Goal: Task Accomplishment & Management: Manage account settings

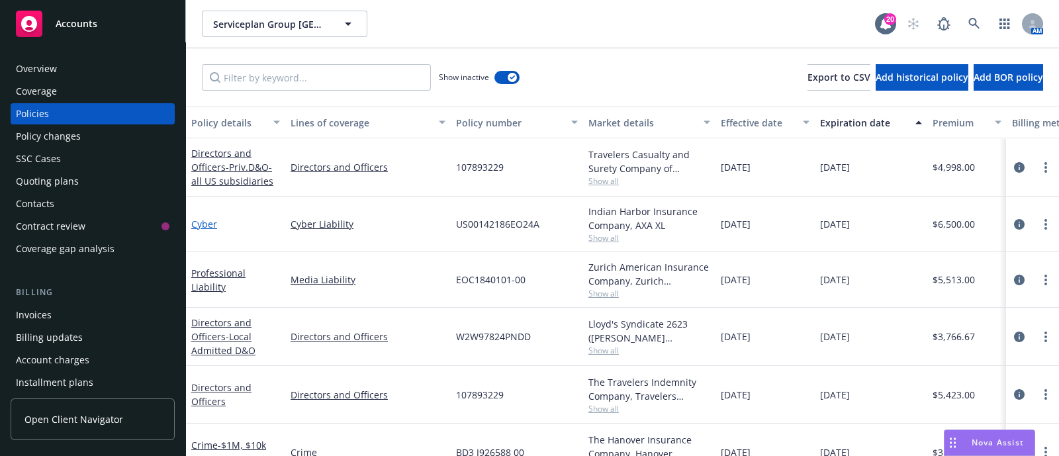
click at [202, 228] on link "Cyber" at bounding box center [204, 224] width 26 height 13
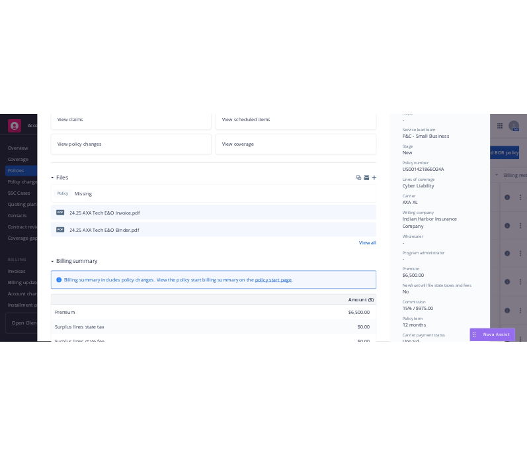
scroll to position [262, 0]
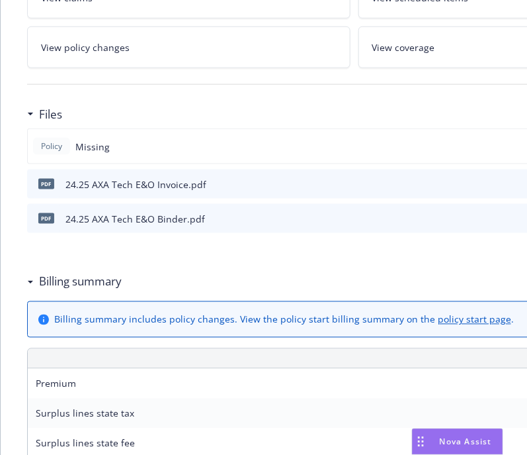
drag, startPoint x: 384, startPoint y: 143, endPoint x: 147, endPoint y: 155, distance: 237.9
click at [147, 155] on div "Policy Missing" at bounding box center [354, 146] width 654 height 36
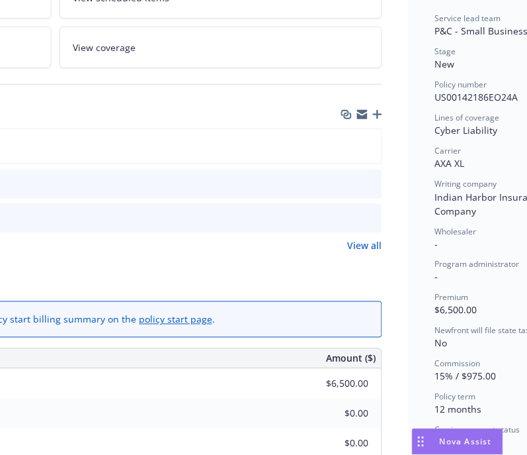
scroll to position [262, 394]
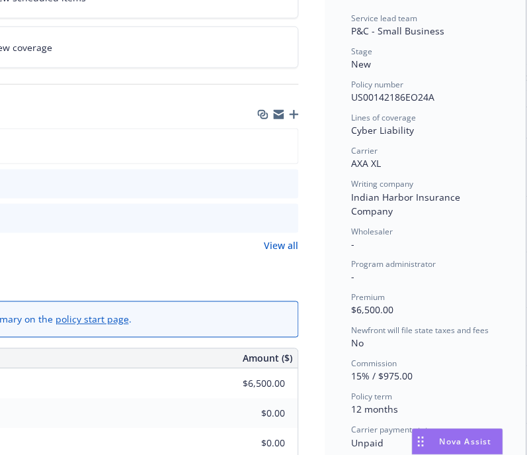
click at [290, 110] on icon "button" at bounding box center [294, 114] width 9 height 9
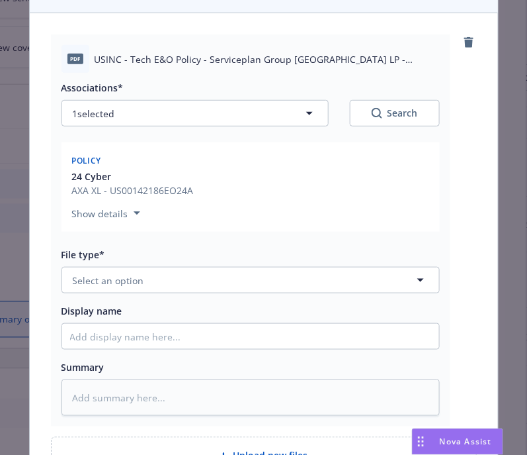
scroll to position [135, 0]
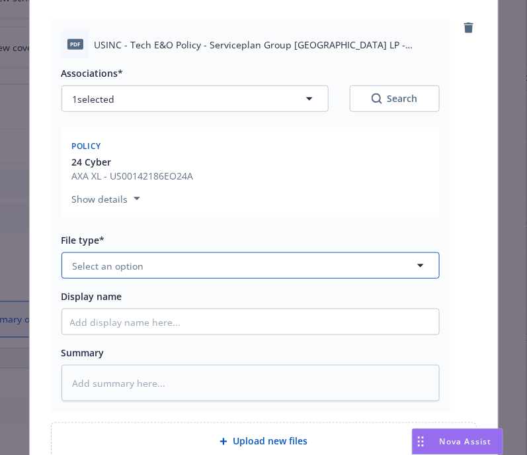
click at [218, 261] on button "Select an option" at bounding box center [251, 265] width 378 height 26
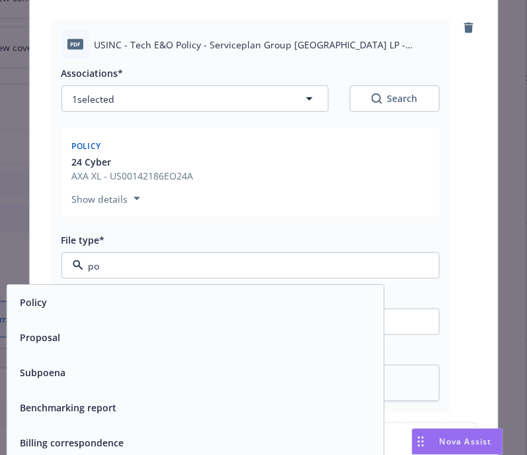
type input "pol"
click at [149, 301] on div "Policy" at bounding box center [195, 302] width 361 height 19
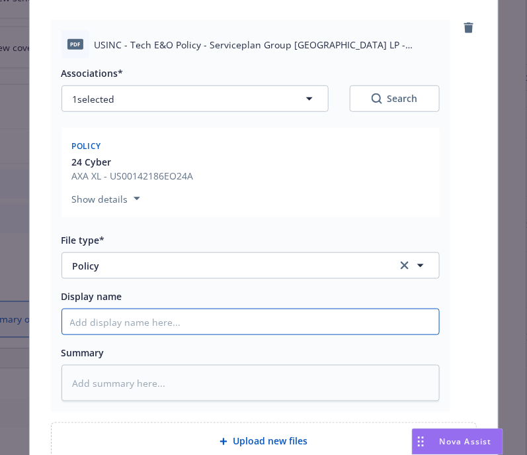
click at [149, 324] on input "Display name" at bounding box center [250, 321] width 377 height 25
type textarea "x"
type input "2"
type textarea "x"
type input "24"
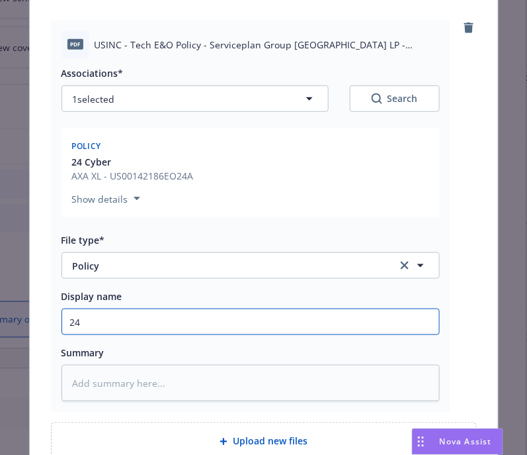
type textarea "x"
type input "24."
type textarea "x"
type input "24.2"
type textarea "x"
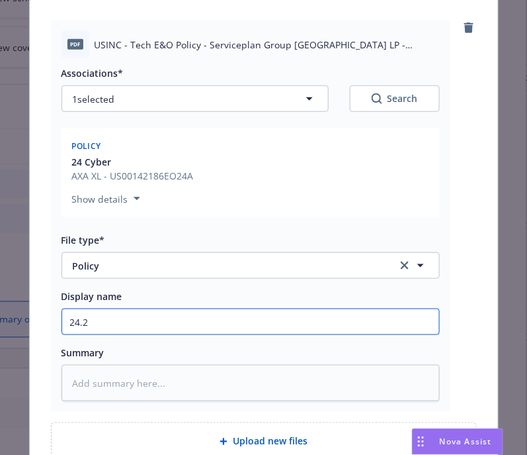
type input "24.25"
type textarea "x"
type input "24.25"
type textarea "x"
type input "24.25 C"
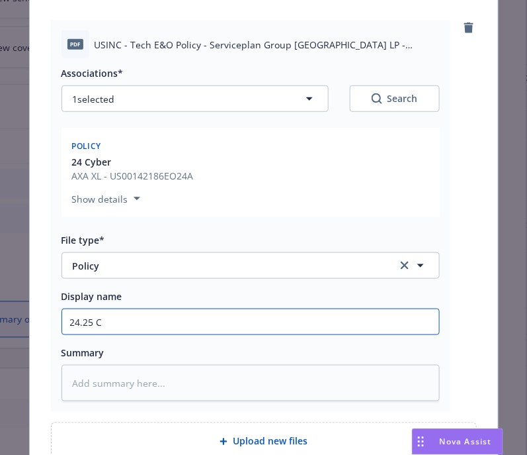
type textarea "x"
type input "24.25 Cy"
type textarea "x"
type input "24.25 Cyb"
type textarea "x"
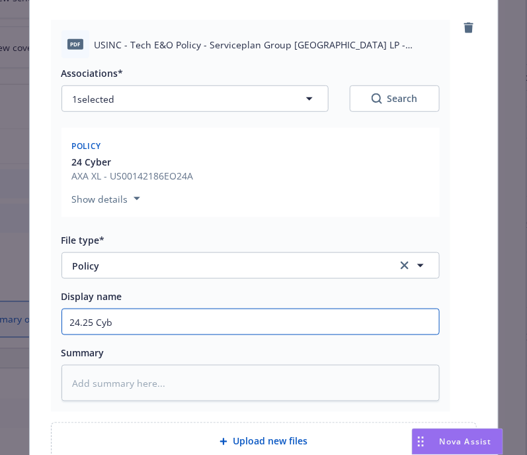
type input "24.25 Cybe"
type textarea "x"
type input "24.25 Cyber"
type textarea "x"
type input "24.25 Cyber"
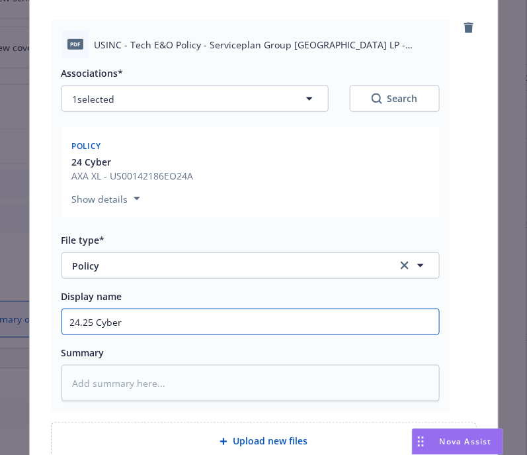
type textarea "x"
type input "24.25 Cyber P"
type textarea "x"
type input "24.25 Cyber Po"
type textarea "x"
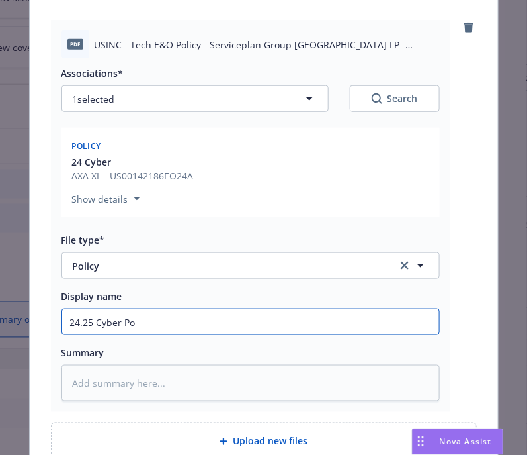
type input "24.25 Cyber P"
type textarea "x"
type input "24.25 Cyber"
type textarea "x"
type input "24.25 Cyber"
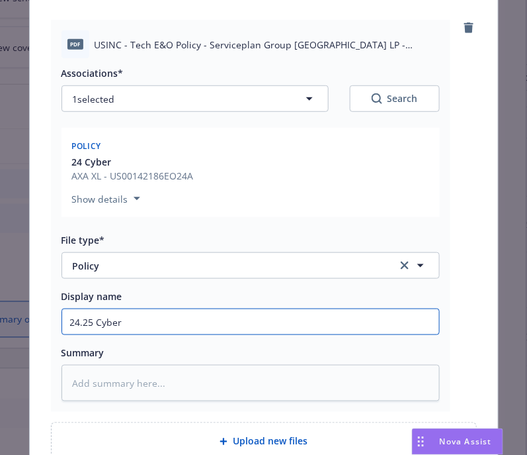
type textarea "x"
type input "24.25 Cybe"
type textarea "x"
type input "24.25 Cyb"
type textarea "x"
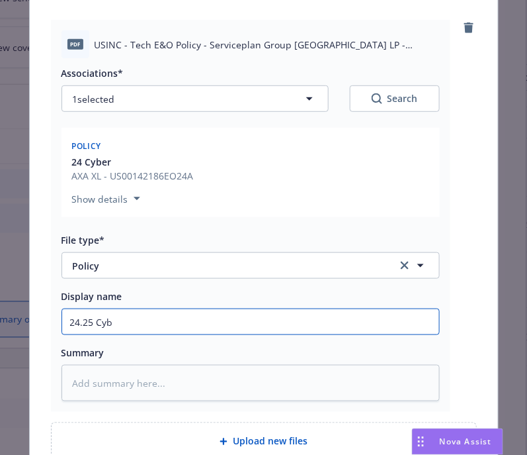
type input "24.25 Cy"
type textarea "x"
type input "24.25 C"
type textarea "x"
type input "24.25"
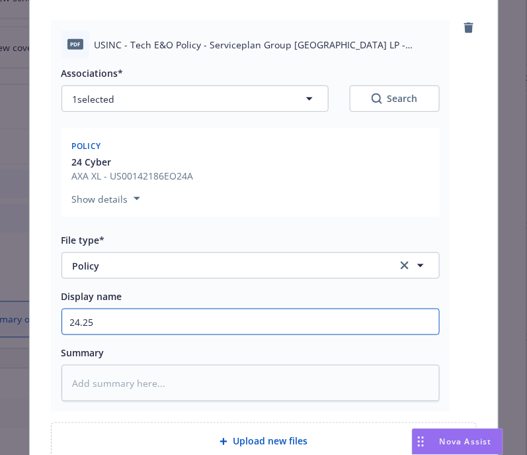
type textarea "x"
type input "24.25 ("
type textarea "x"
type input "24.25 (G"
type textarea "x"
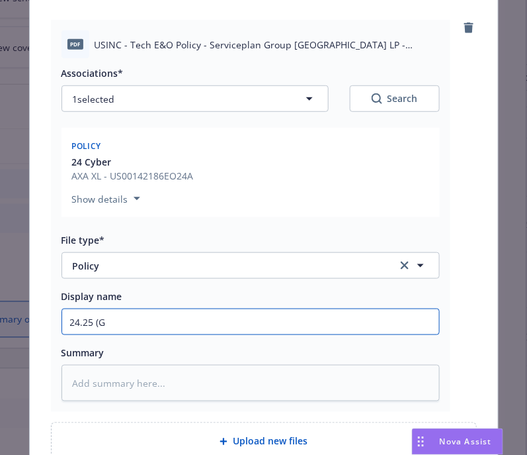
type input "24.25 (Ge"
type textarea "x"
type input "24.25 (Ger"
type textarea "x"
type input "24.25 (Germ"
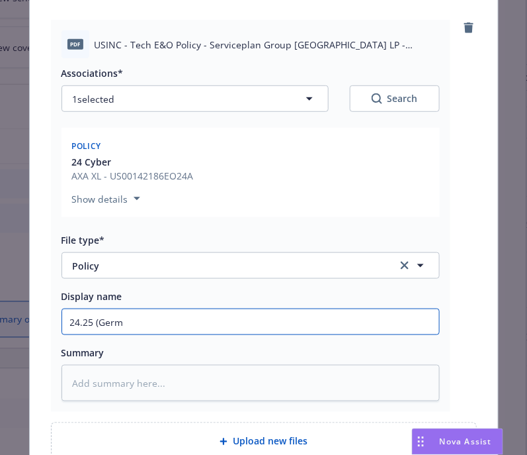
type textarea "x"
type input "24.25 (Germa"
type textarea "x"
type input "24.25 (German"
type textarea "x"
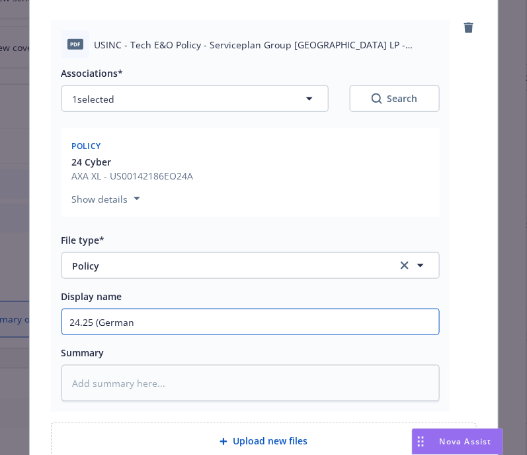
type input "24.25 (German"
type textarea "x"
type input "24.25 (German"
type textarea "x"
type input "24.25 (Germa"
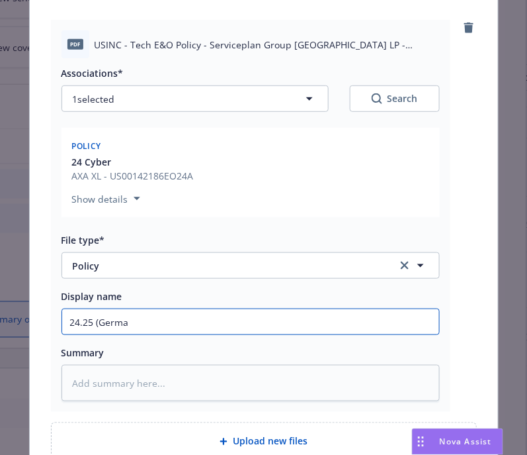
type textarea "x"
type input "24.25 (Germ"
type textarea "x"
type input "24.25 (Ger"
type textarea "x"
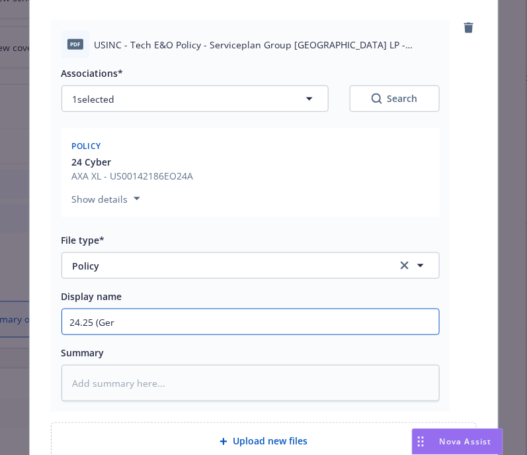
type input "24.25 (Ge"
type textarea "x"
type input "24.25 (G"
type textarea "x"
type input "24.25 ("
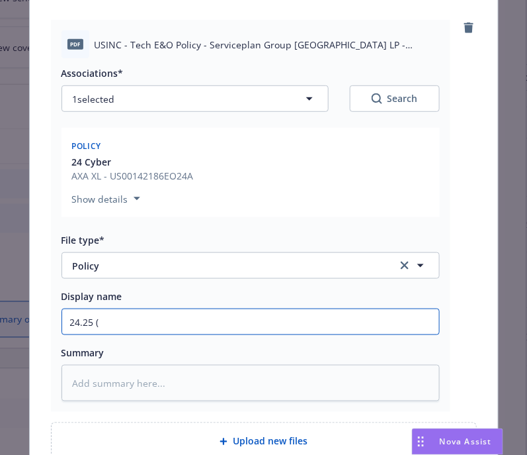
type textarea "x"
type input "24.25"
type textarea "x"
type input "24.25 C"
type textarea "x"
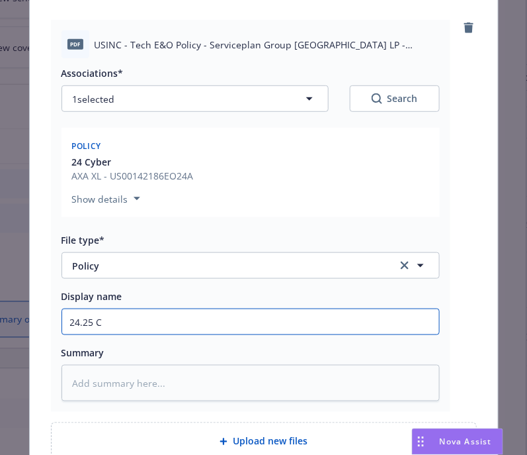
type input "24.25 Cy"
type textarea "x"
type input "24.25 Cyb"
type textarea "x"
type input "24.25 Cybe"
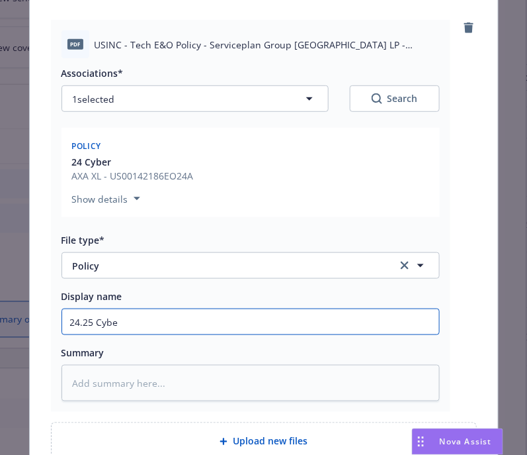
type textarea "x"
type input "24.25 Cyber"
type textarea "x"
type input "24.25 Cyber"
type textarea "x"
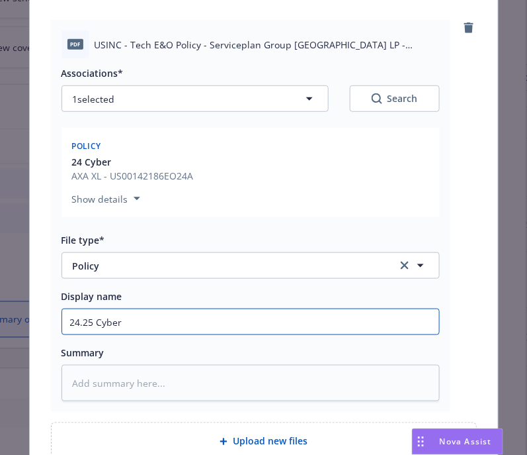
type input "24.25 Cyber ("
type textarea "x"
type input "24.25 Cyber (G"
type textarea "x"
type input "24.25 Cyber (Ge"
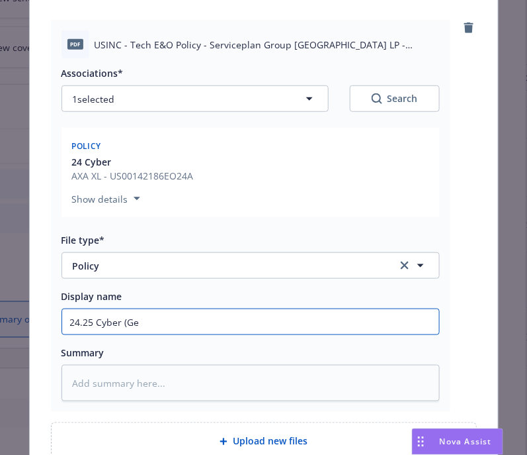
type textarea "x"
type input "24.25 Cyber (Ger"
type textarea "x"
type input "24.25 Cyber (Germ"
type textarea "x"
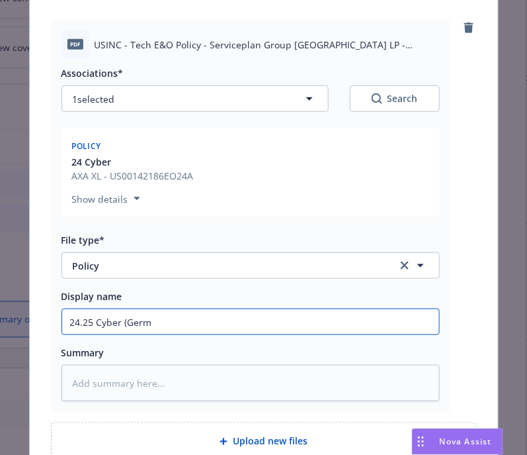
type input "24.25 Cyber (Germa"
type textarea "x"
type input "24.25 Cyber (German"
type textarea "x"
type input "24.25 Cyber (German P"
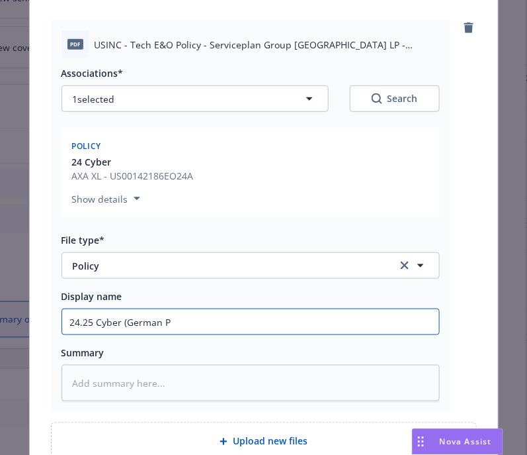
type textarea "x"
type input "24.25 Cyber (German Pa"
type textarea "x"
type input "24.25 Cyber (German Par"
type textarea "x"
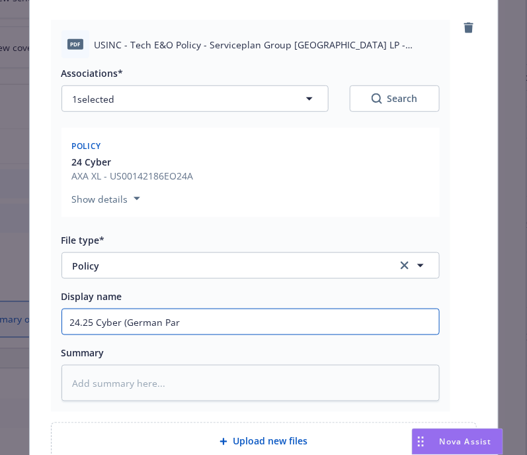
type input "24.25 Cyber (German Pare"
type textarea "x"
type input "24.25 Cyber (German Paren"
type textarea "x"
type input "24.25 Cyber (German Parent"
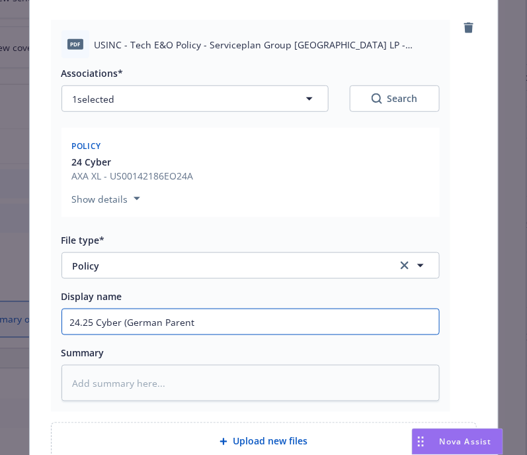
type textarea "x"
type input "24.25 Cyber (German Parent"
type textarea "x"
type input "24.25 Cyber (German Parent C"
type textarea "x"
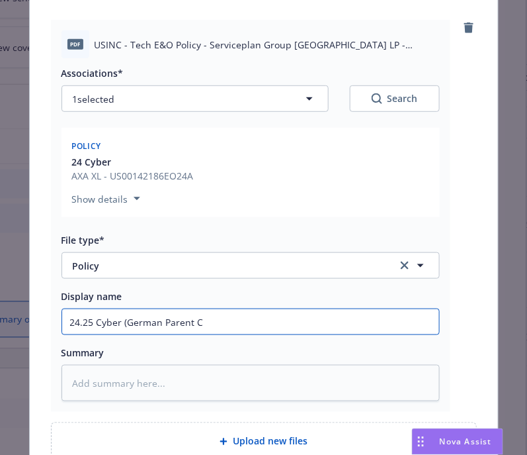
type input "24.25 Cyber (German Parent Co"
type textarea "x"
type input "24.25 Cyber (German Parent Co."
type textarea "x"
type input "24.25 Cyber (German Parent Co.)"
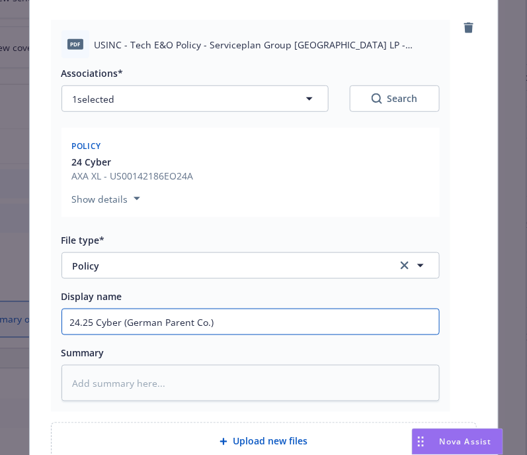
type textarea "x"
type input "24.25 Cyber (German Parent Co.)"
type textarea "x"
type input "24.25 Cyber (German Parent Co.)"
type textarea "x"
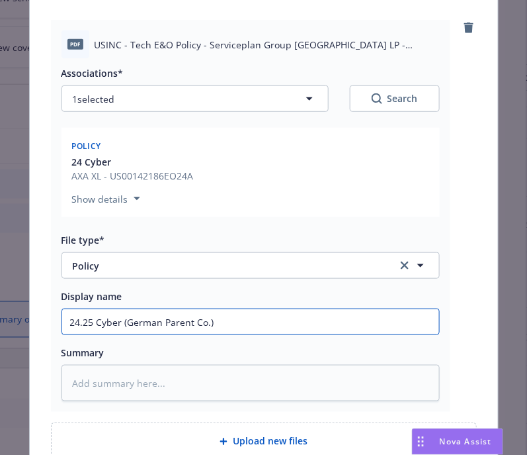
type input "24.25 Cyber (German Parent Co."
type textarea "x"
type input "24.25 Cyber (German Parent Co"
type textarea "x"
type input "24.25 Cyber (German Parent C"
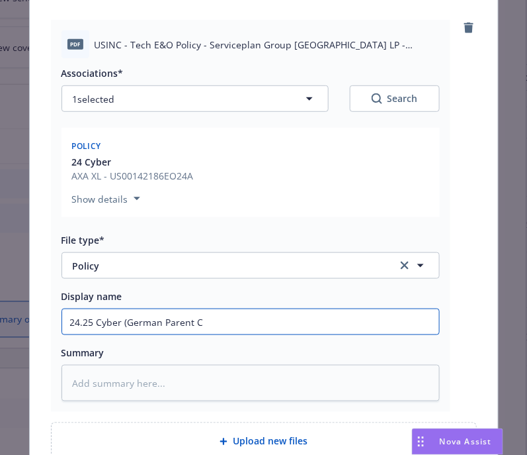
type textarea "x"
type input "24.25 Cyber (German Parent"
type textarea "x"
type input "24.25 Cyber (German Parent"
type textarea "x"
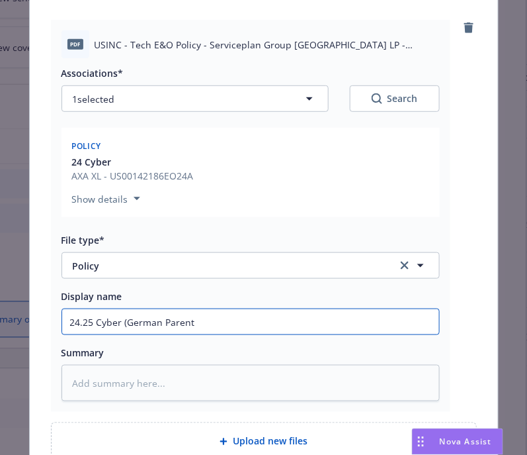
type input "24.25 Cyber (German Parent'"
type textarea "x"
type input "24.25 Cyber (German Parent's"
type textarea "x"
type input "24.25 Cyber (German Parent's)"
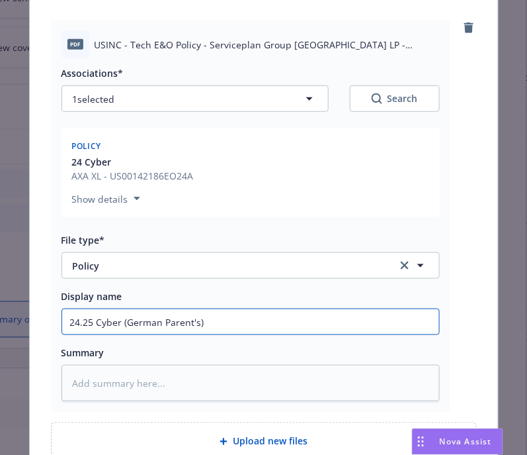
type textarea "x"
type input "24.25 Cyber (German Parent's)"
type textarea "x"
type input "24.25 Cyber (German Parent's) P"
type textarea "x"
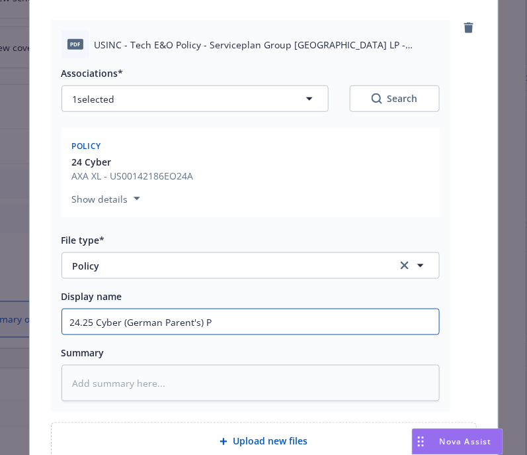
type input "24.25 Cyber (German Parent's) Po"
type textarea "x"
type input "24.25 Cyber (German Parent's) Pol"
type textarea "x"
type input "24.25 Cyber (German Parent's) Poli"
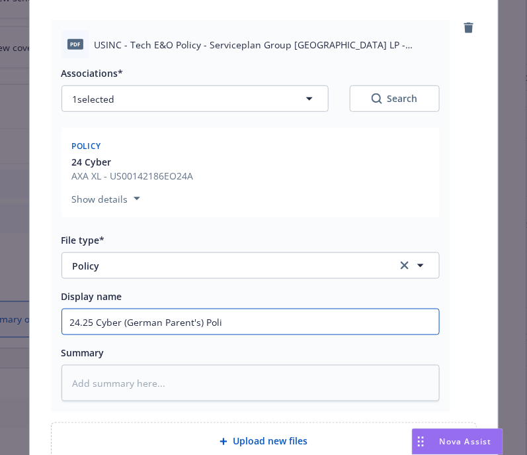
type textarea "x"
type input "24.25 Cyber (German Parent's) Polic"
type textarea "x"
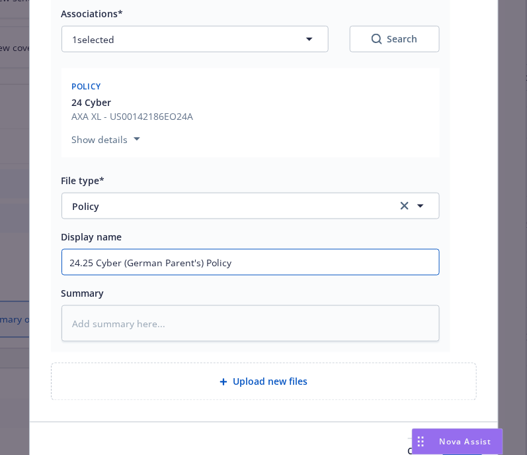
scroll to position [261, 0]
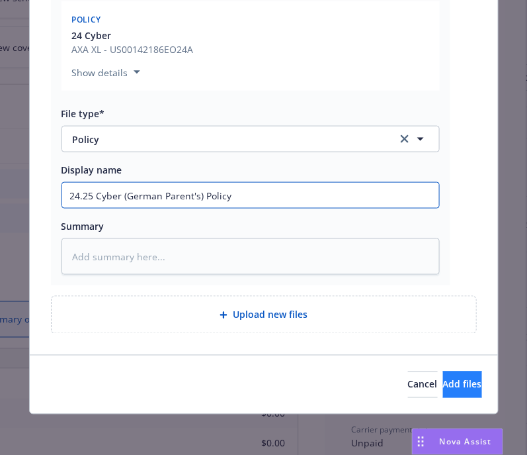
type input "24.25 Cyber (German Parent's) Policy"
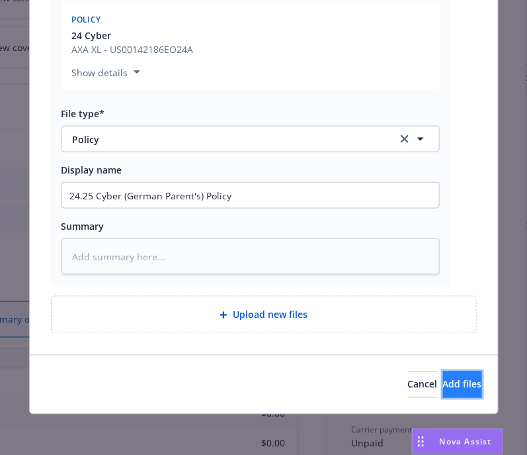
click at [443, 378] on span "Add files" at bounding box center [462, 384] width 39 height 13
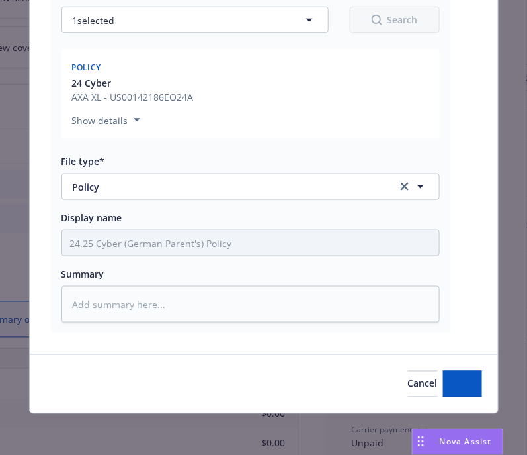
type textarea "x"
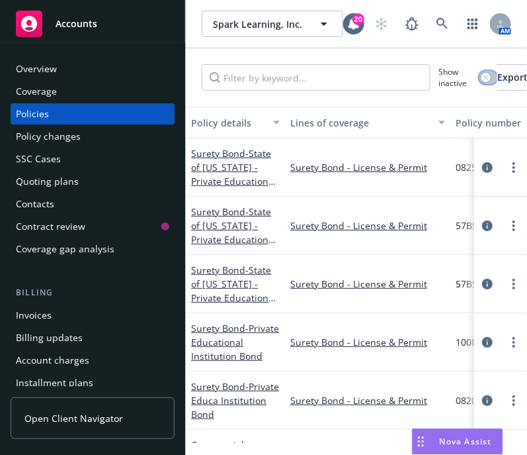
click at [482, 79] on div "button" at bounding box center [486, 77] width 9 height 9
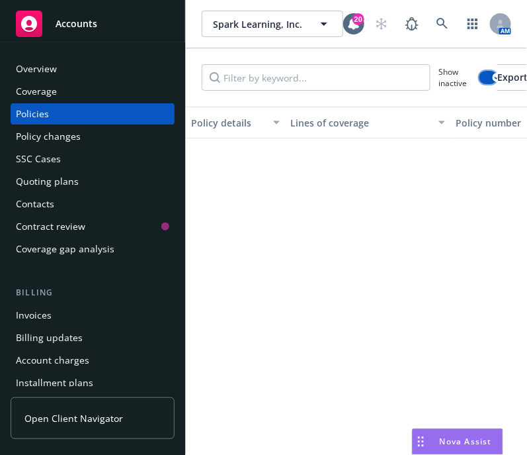
scroll to position [1205, 0]
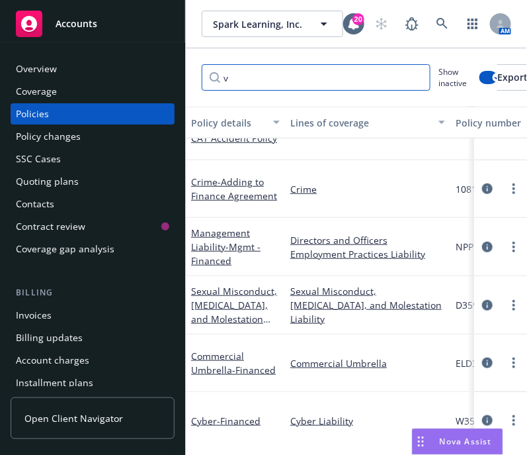
click at [257, 80] on input "v" at bounding box center [316, 77] width 229 height 26
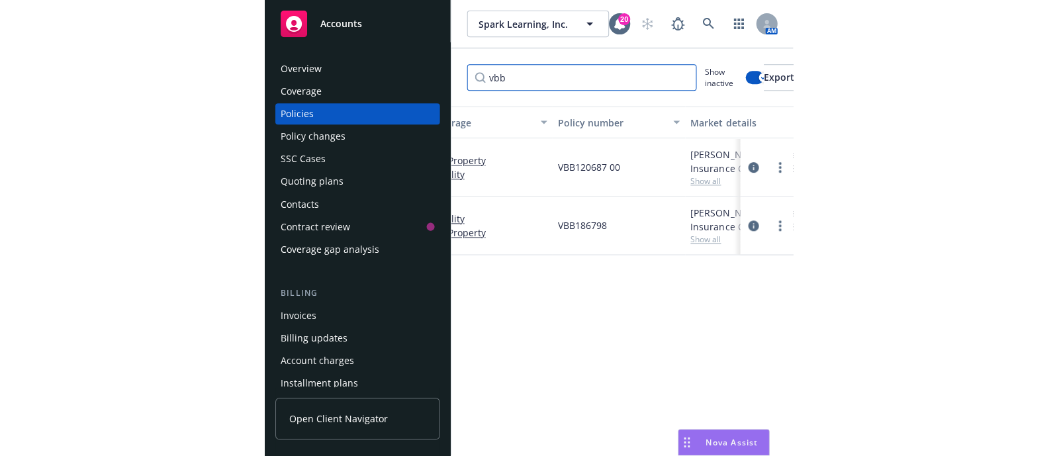
scroll to position [0, 168]
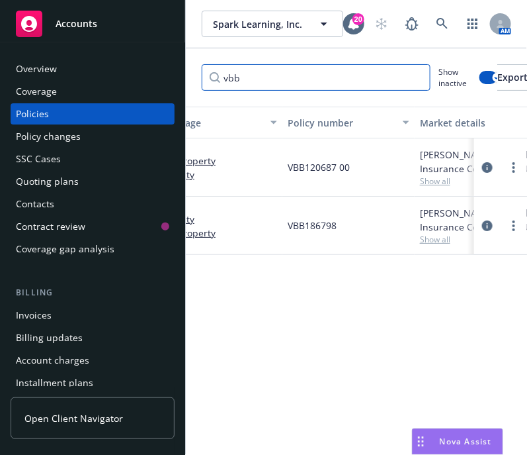
type input "vbb"
drag, startPoint x: 341, startPoint y: 273, endPoint x: 294, endPoint y: 177, distance: 105.9
click at [294, 177] on div "VBB120687 00" at bounding box center [349, 167] width 132 height 58
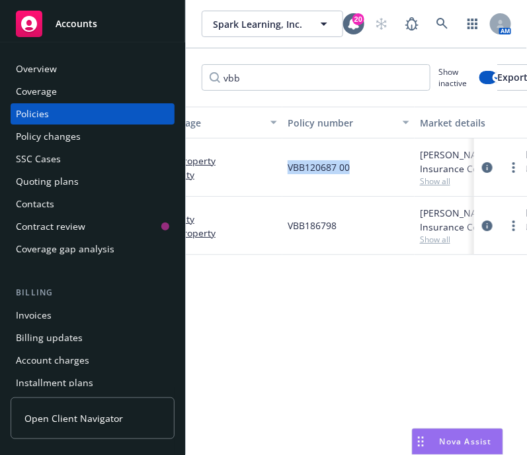
drag, startPoint x: 352, startPoint y: 174, endPoint x: 288, endPoint y: 165, distance: 64.2
click at [288, 165] on div "VBB120687 00" at bounding box center [349, 167] width 132 height 58
copy span "VBB120687 00"
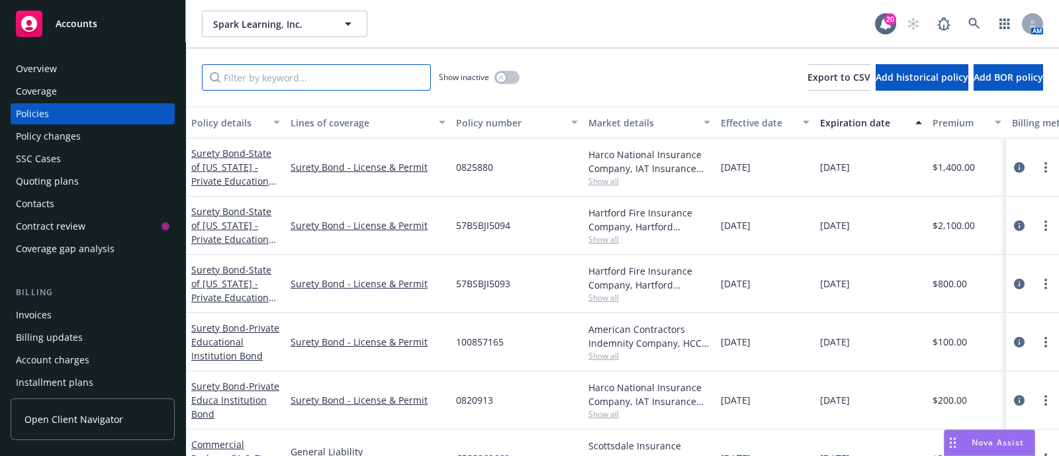
click at [296, 78] on input "Filter by keyword..." at bounding box center [316, 77] width 229 height 26
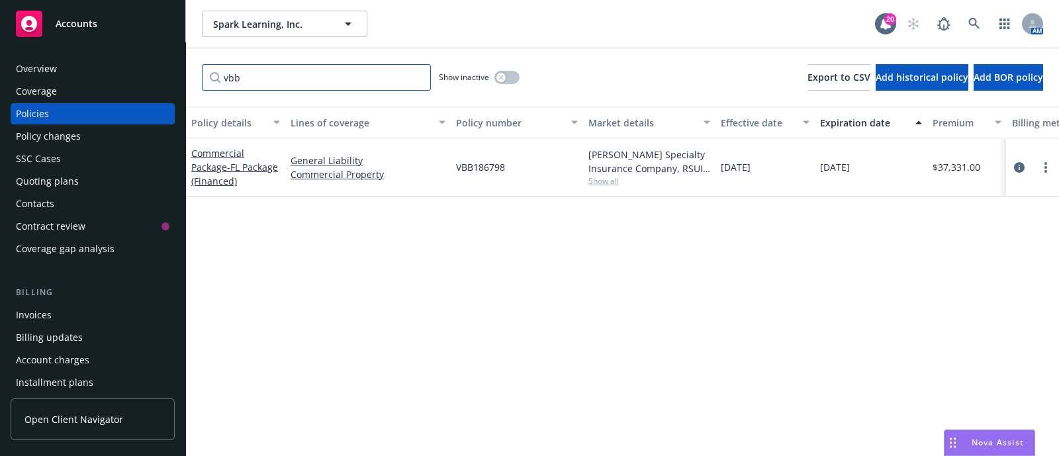
type input "vbb"
click at [224, 173] on div "Commercial Package - FL Package (Financed)" at bounding box center [235, 167] width 89 height 42
click at [232, 180] on span "- FL Package (Financed)" at bounding box center [234, 174] width 87 height 26
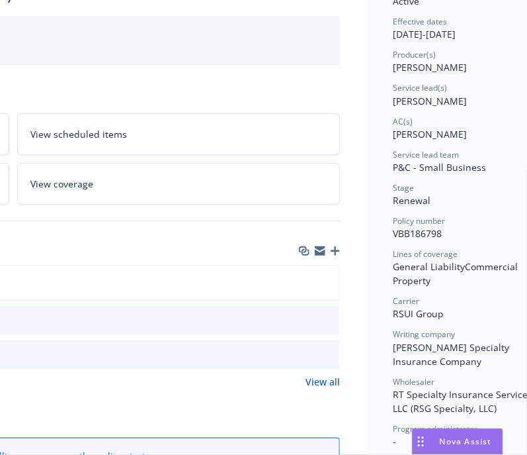
scroll to position [126, 342]
click at [333, 251] on icon "button" at bounding box center [334, 250] width 9 height 9
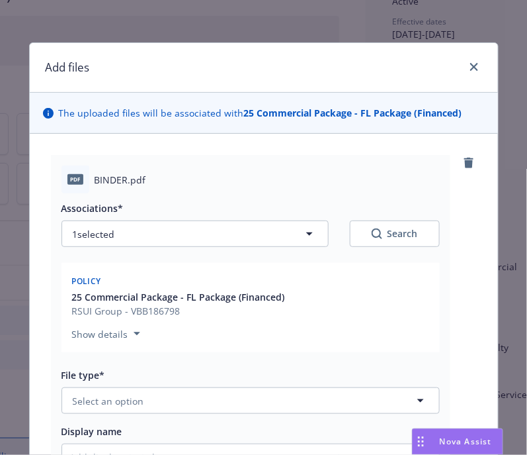
scroll to position [261, 0]
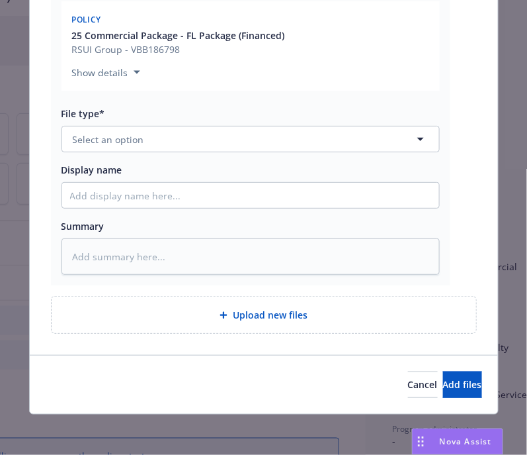
type textarea "x"
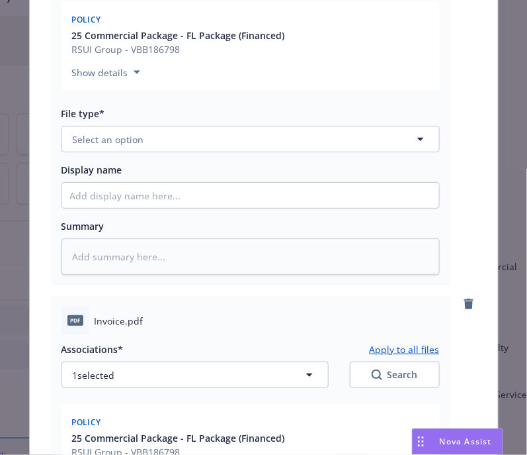
scroll to position [97, 0]
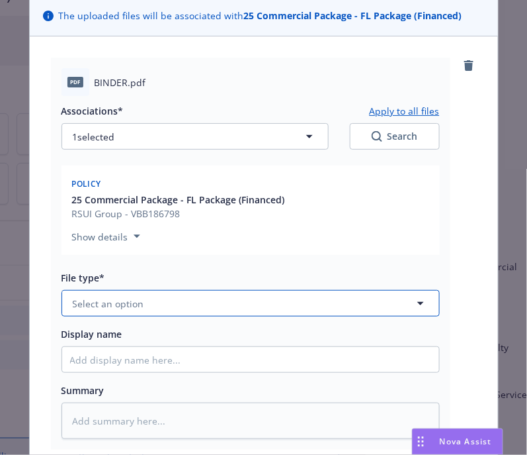
click at [189, 304] on button "Select an option" at bounding box center [251, 303] width 378 height 26
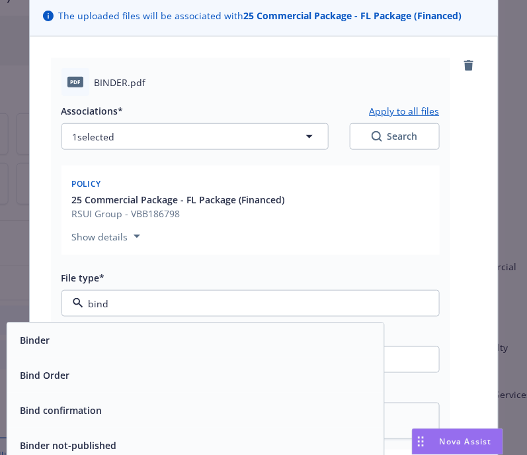
type input "bind"
click at [146, 349] on div "Binder" at bounding box center [195, 340] width 361 height 19
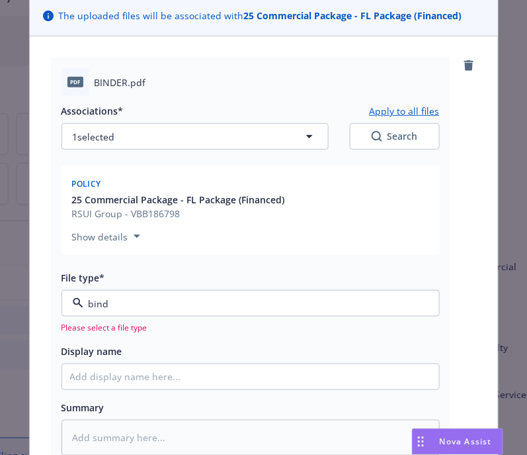
type textarea "x"
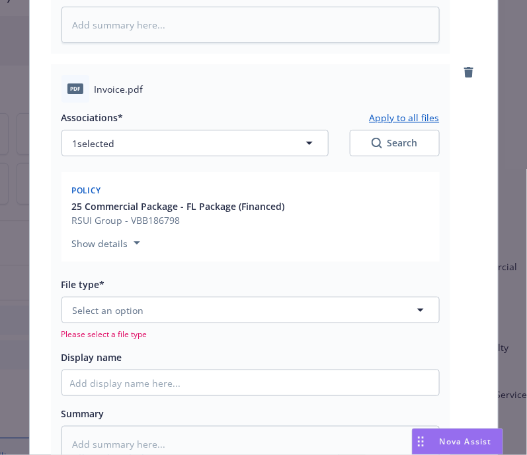
scroll to position [495, 0]
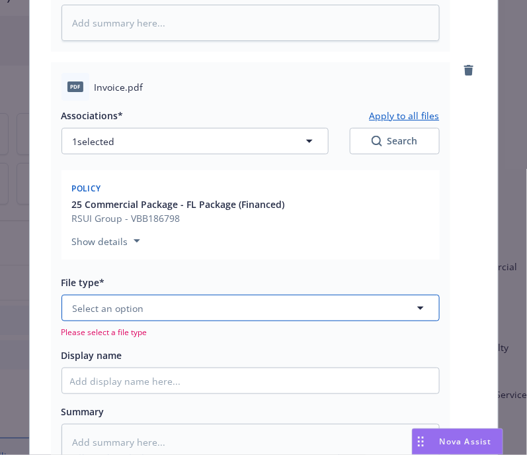
click at [156, 314] on button "Select an option" at bounding box center [251, 307] width 378 height 26
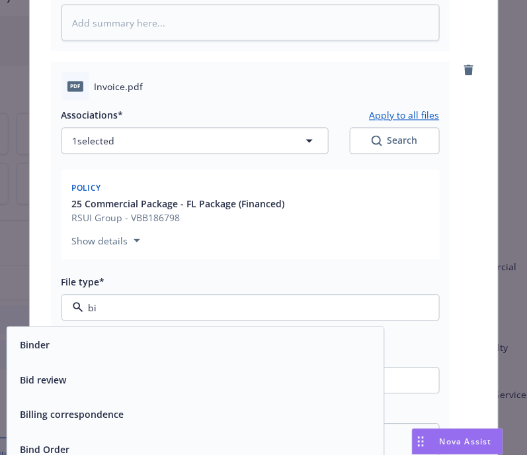
type input "b"
type input "invo"
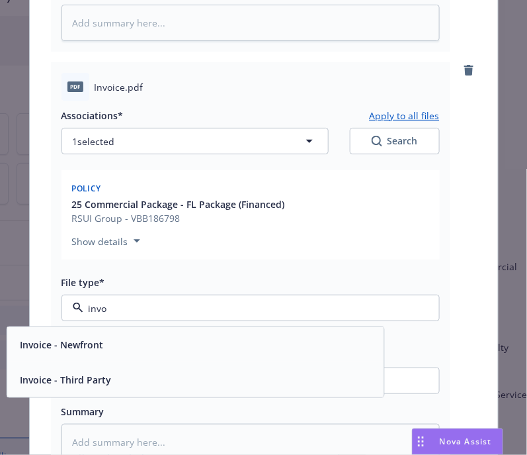
click at [71, 374] on span "Invoice - Third Party" at bounding box center [65, 379] width 91 height 14
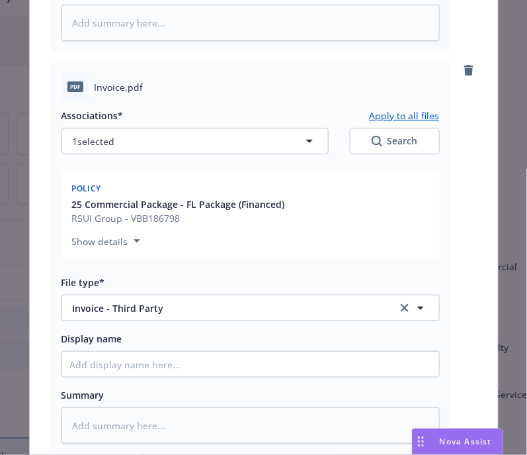
scroll to position [256, 0]
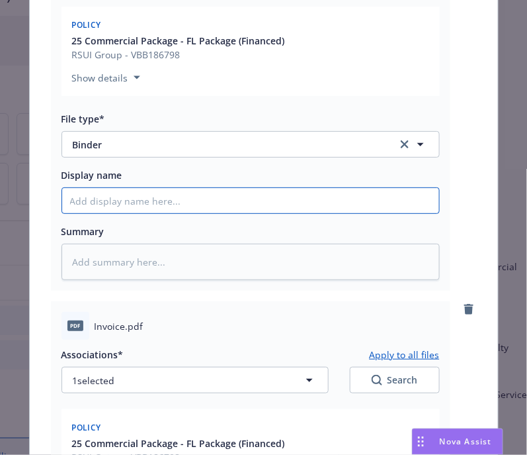
click at [177, 194] on input "Display name" at bounding box center [250, 200] width 377 height 25
type textarea "x"
type input "2"
type textarea "x"
type input "25."
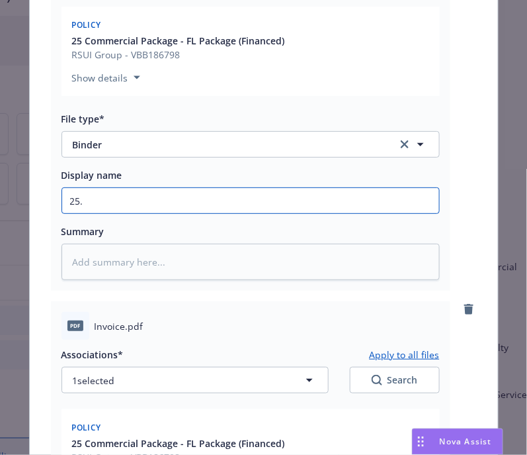
type textarea "x"
type input "25.2"
type textarea "x"
type input "25.26"
type textarea "x"
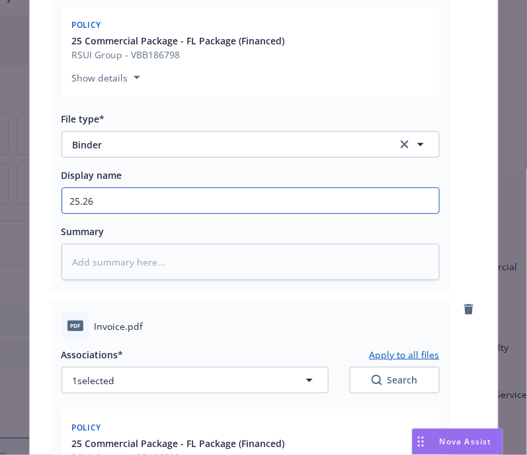
type input "25.26"
type textarea "x"
type input "25.26 F"
type textarea "x"
type input "25.26 FL"
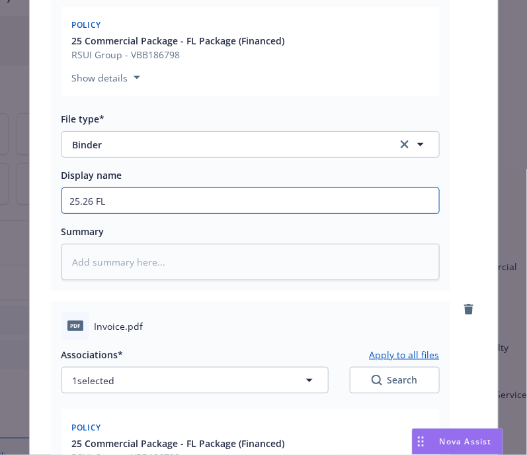
type textarea "x"
type input "25.26 FL"
type textarea "x"
type input "25.26 FL P"
type textarea "x"
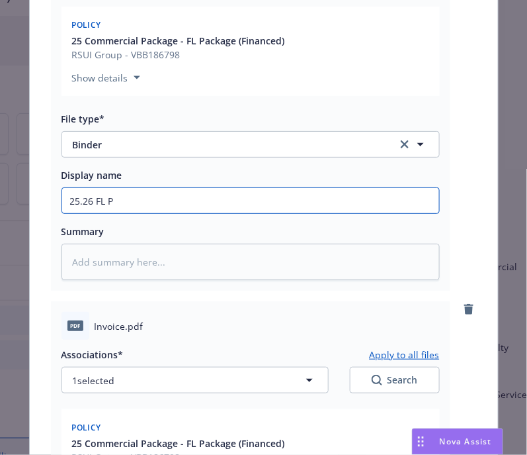
type input "25.26 FL Pc"
type textarea "x"
type input "25.26 FL Pck"
type textarea "x"
type input "25.26 FL Pckg"
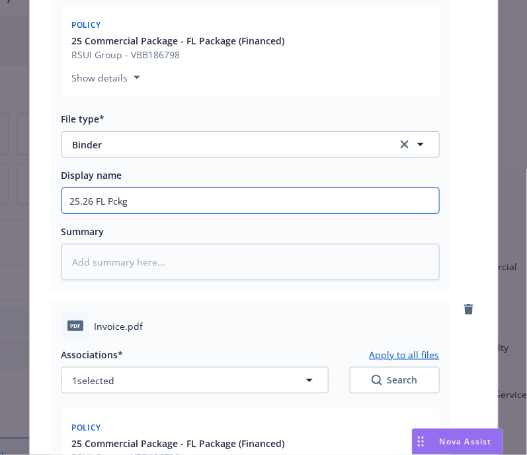
type textarea "x"
type input "25.26 FL Pckg"
type textarea "x"
type input "25.26 FL Pckg B"
type textarea "x"
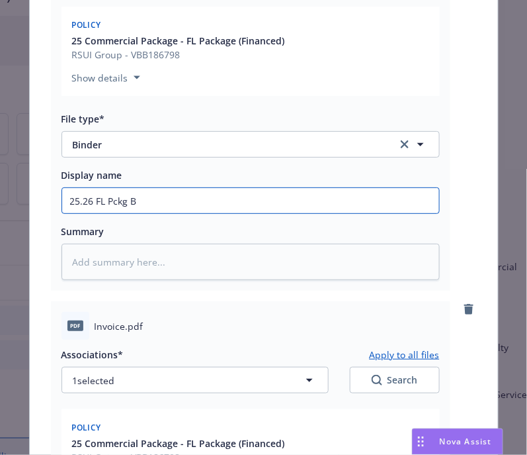
type input "25.26 FL Pckg Bi"
type textarea "x"
type input "25.26 FL Pckg Bid"
type textarea "x"
type input "25.26 FL Pckg Bide"
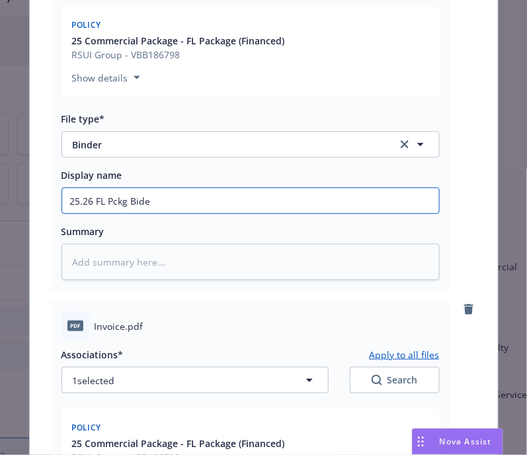
type textarea "x"
type input "25.26 FL Pckg Bider"
type textarea "x"
type input "25.26 FL Pckg Bide"
type textarea "x"
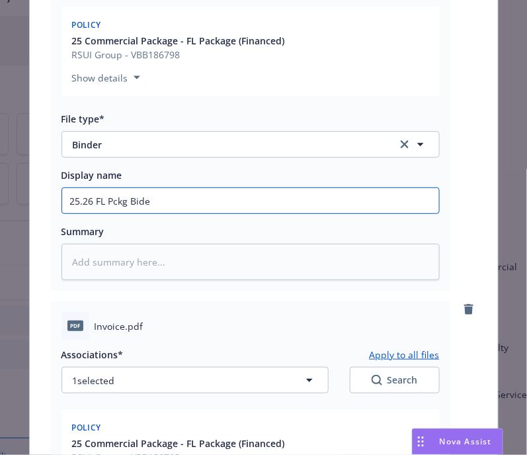
type input "25.26 FL Pckg Bid"
type textarea "x"
type input "25.26 FL Pckg Bi"
type textarea "x"
type input "25.26 FL Pckg Bin"
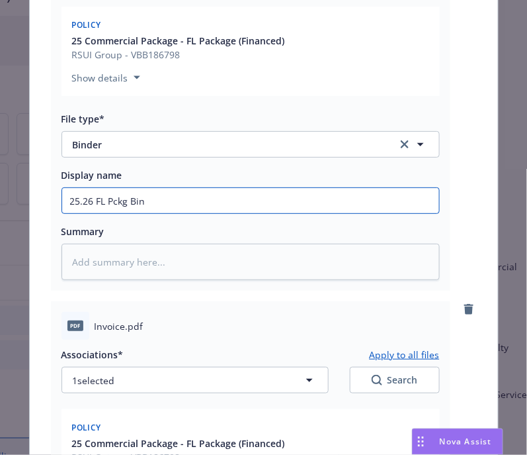
type textarea "x"
type input "25.26 FL Pckg Bind"
type textarea "x"
type input "25.26 FL Pckg Binde"
type textarea "x"
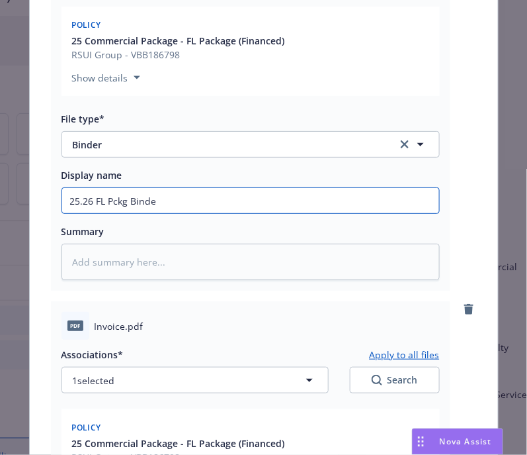
type input "25.26 FL Pckg Binder"
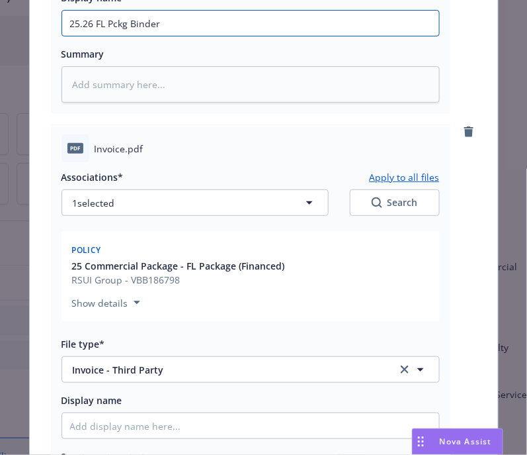
scroll to position [644, 0]
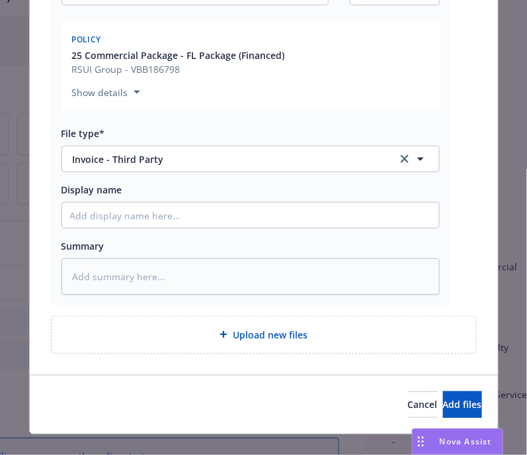
type textarea "x"
type input "25.26 FL Pckg Binder2"
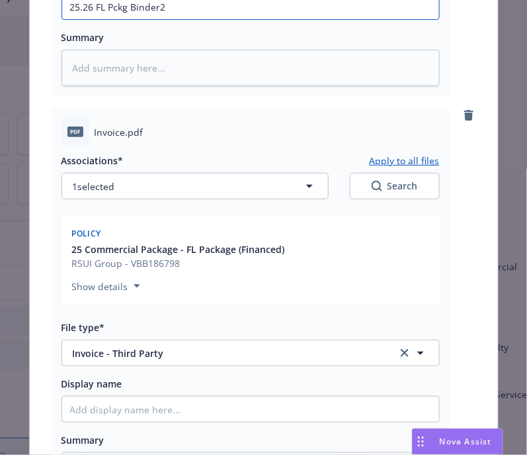
type textarea "x"
type input "25.26 FL Pckg Binder25"
type textarea "x"
type input "25.26 FL Pckg Binder25."
type textarea "x"
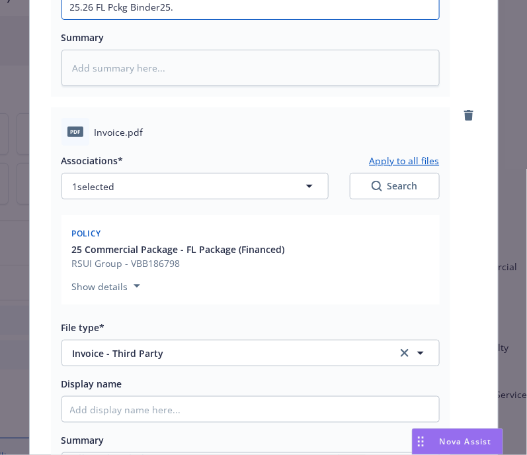
type input "25.26 FL Pckg Binder25"
type textarea "x"
type input "25.26 FL Pckg Binder2"
type textarea "x"
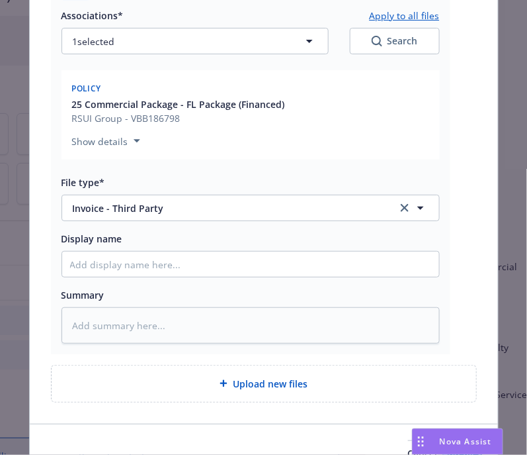
scroll to position [596, 0]
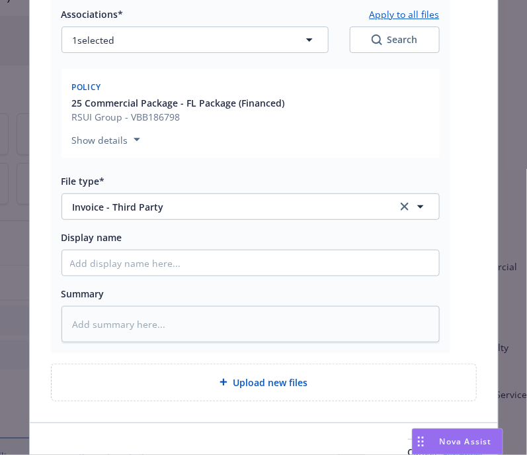
type input "25.26 FL Pckg Binder"
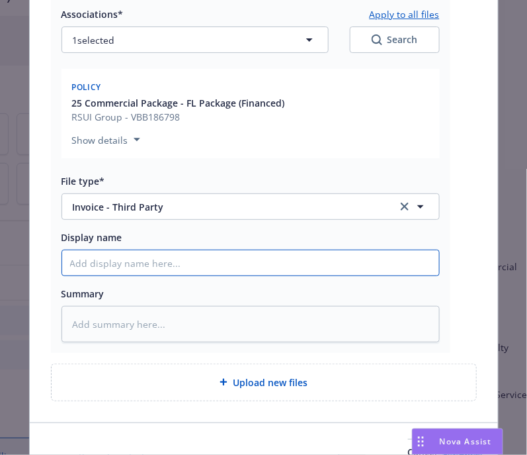
type textarea "x"
type input "2"
type textarea "x"
type input "25"
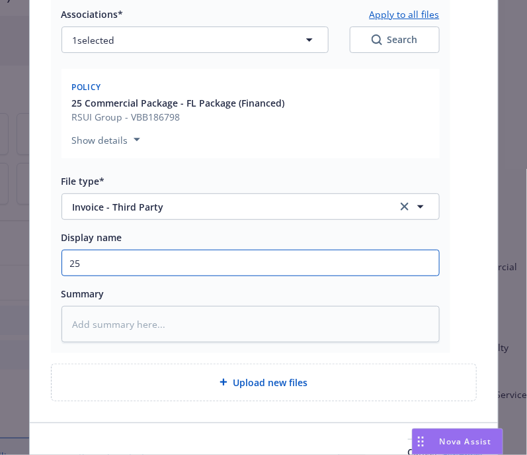
type textarea "x"
type input "25."
type textarea "x"
type input "25.2"
type textarea "x"
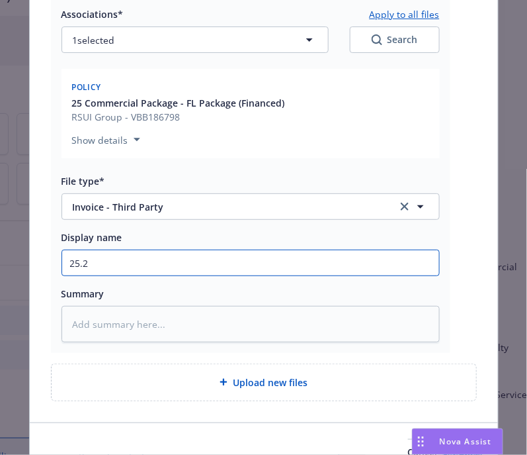
type input "25.26"
type textarea "x"
type input "25.26"
type textarea "x"
type input "25.26 F"
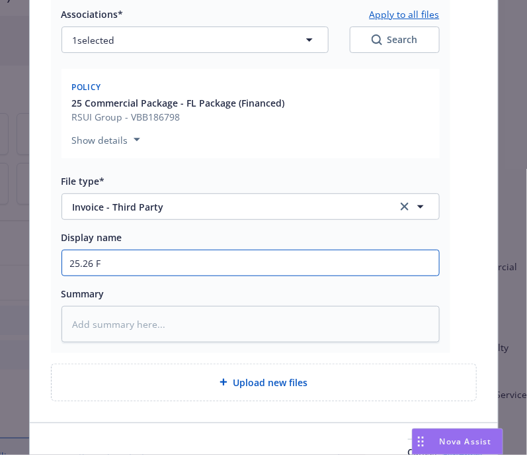
type textarea "x"
type input "25.26 FL"
type textarea "x"
type input "25.26 FL"
type textarea "x"
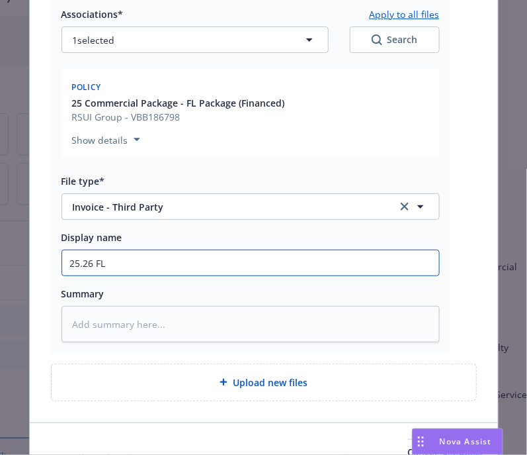
type input "25.26 FL P"
type textarea "x"
type input "25.26 FL Pc"
type textarea "x"
type input "25.26 FL Pck"
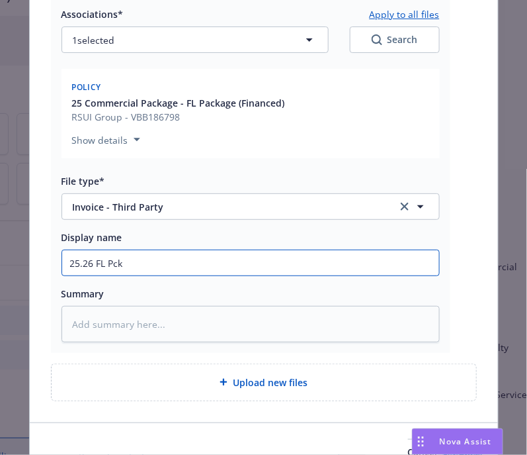
type textarea "x"
type input "25.26 FL Pckg"
type textarea "x"
type input "25.26 FL Pckg"
type textarea "x"
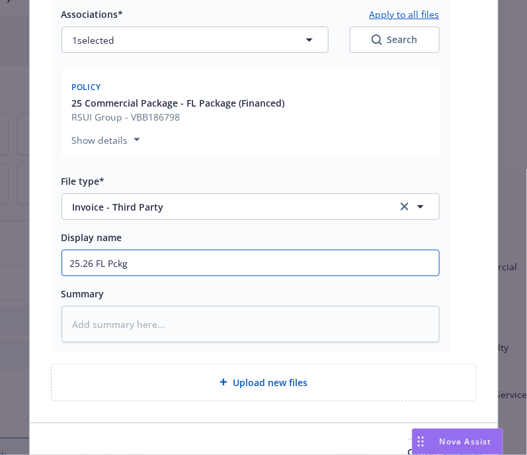
type input "25.26 FL Pckg I"
type textarea "x"
type input "25.26 FL Pckg In"
type textarea "x"
type input "25.26 FL Pckg I"
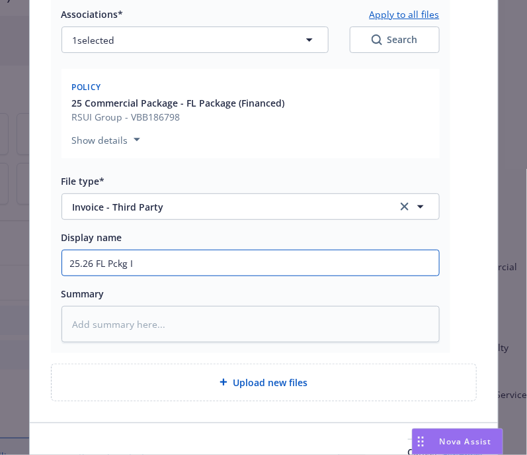
type textarea "x"
type input "25.26 FL Pckg"
type textarea "x"
type input "25.26 FL Pckg C"
type textarea "x"
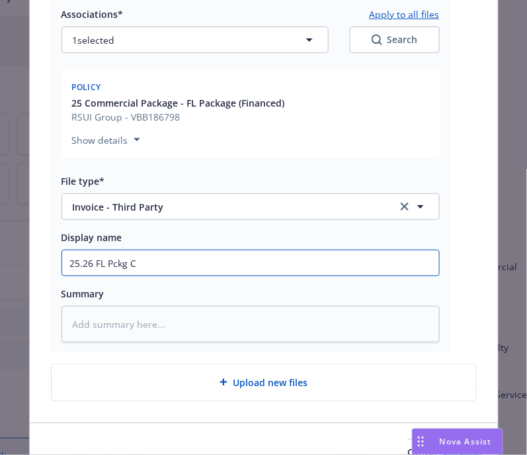
type input "25.26 FL Pckg Ca"
type textarea "x"
type input "25.26 FL Pckg Car"
type textarea "x"
type input "25.26 FL Pckg [PERSON_NAME]"
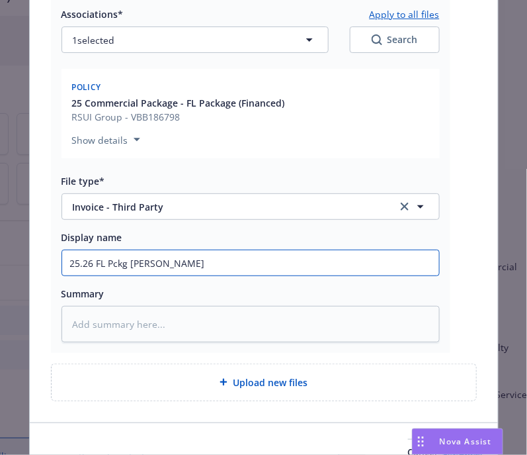
type textarea "x"
type input "25.26 FL Pckg [PERSON_NAME]"
type textarea "x"
type input "25.26 FL Pckg [PERSON_NAME]"
type textarea "x"
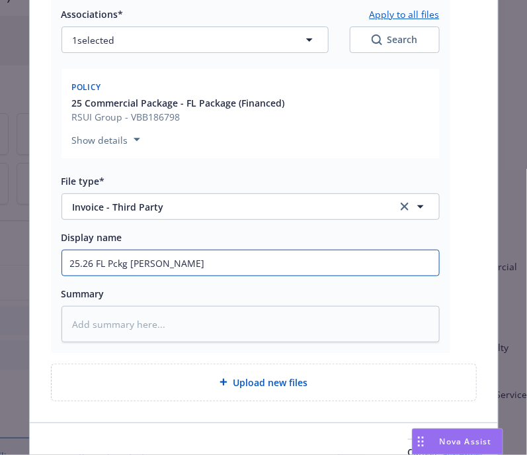
type input "25.26 FL Pckg Carrier"
type textarea "x"
type input "25.26 FL Pckg Carrier"
type textarea "x"
type input "25.26 FL Pckg Carrier I"
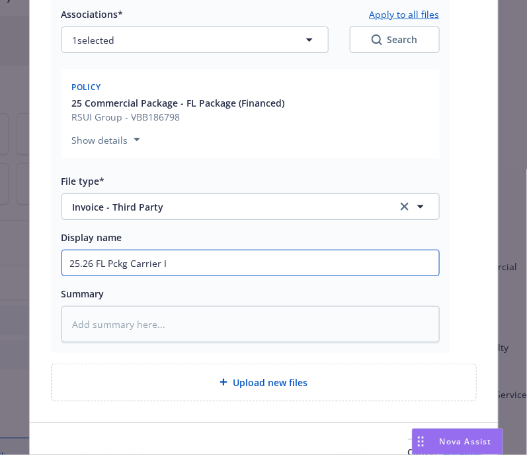
type textarea "x"
type input "25.26 FL Pckg Carrier In"
type textarea "x"
type input "25.26 FL Pckg Carrier Inv"
type textarea "x"
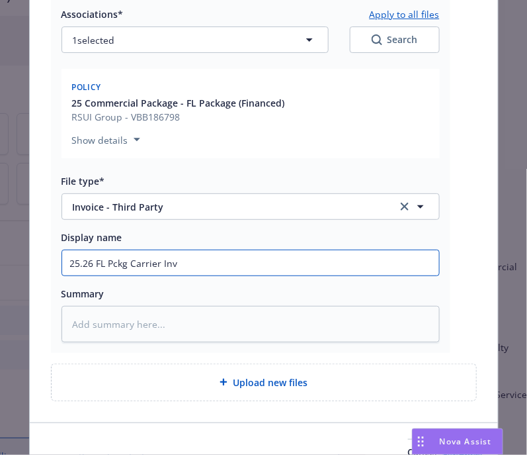
type input "25.26 FL Pckg Carrier Invo"
type textarea "x"
type input "25.26 FL Pckg Carrier Invoi"
type textarea "x"
type input "25.26 FL Pckg Carrier Invoic"
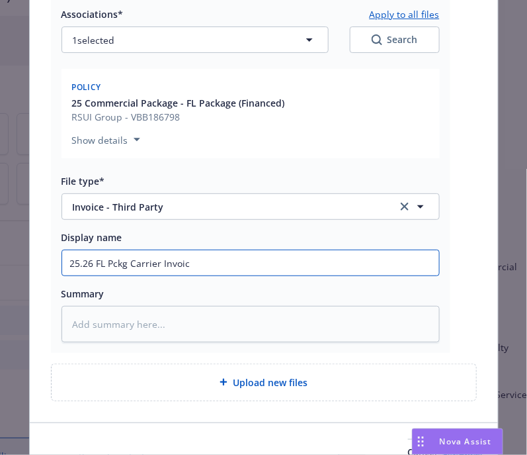
type textarea "x"
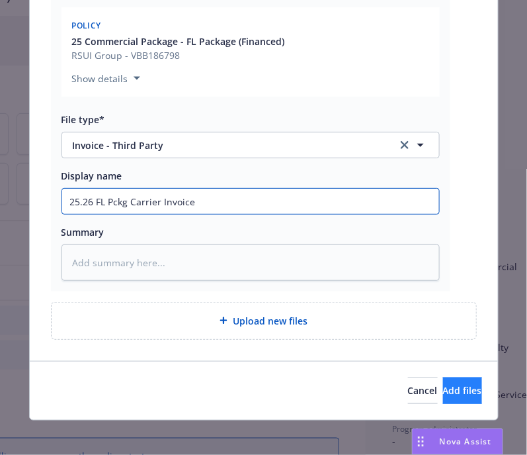
type input "25.26 FL Pckg Carrier Invoice"
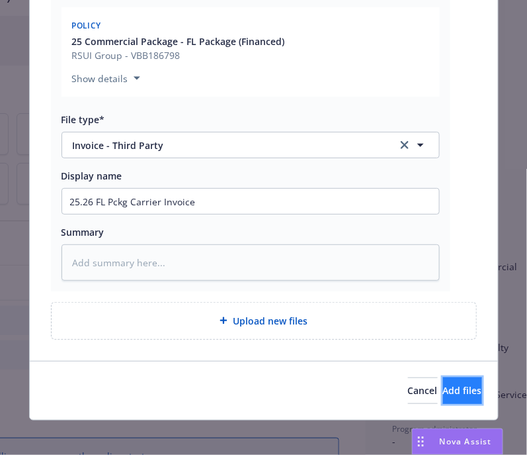
click at [443, 390] on span "Add files" at bounding box center [462, 390] width 39 height 13
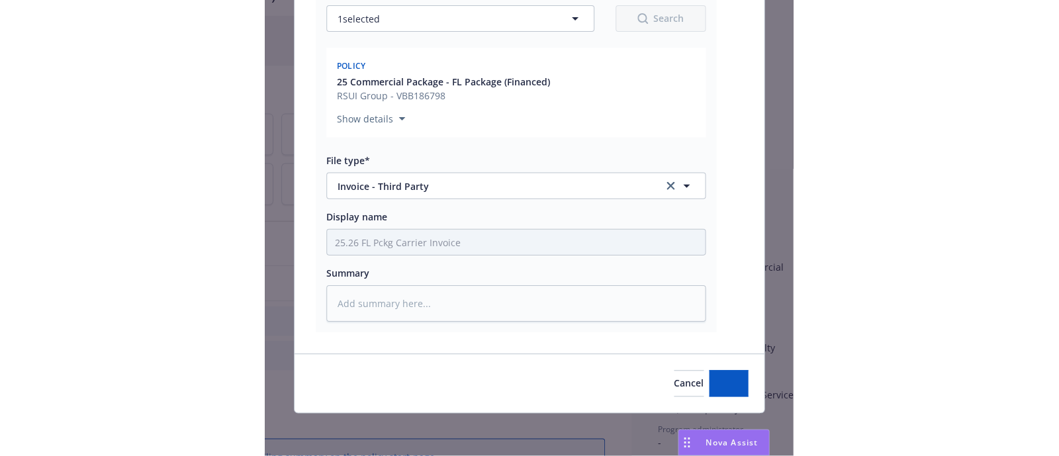
scroll to position [615, 0]
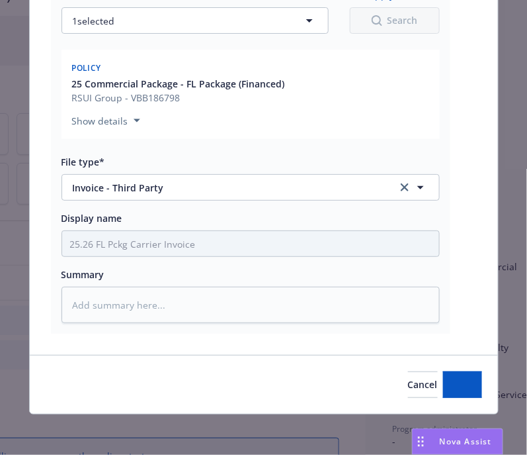
type textarea "x"
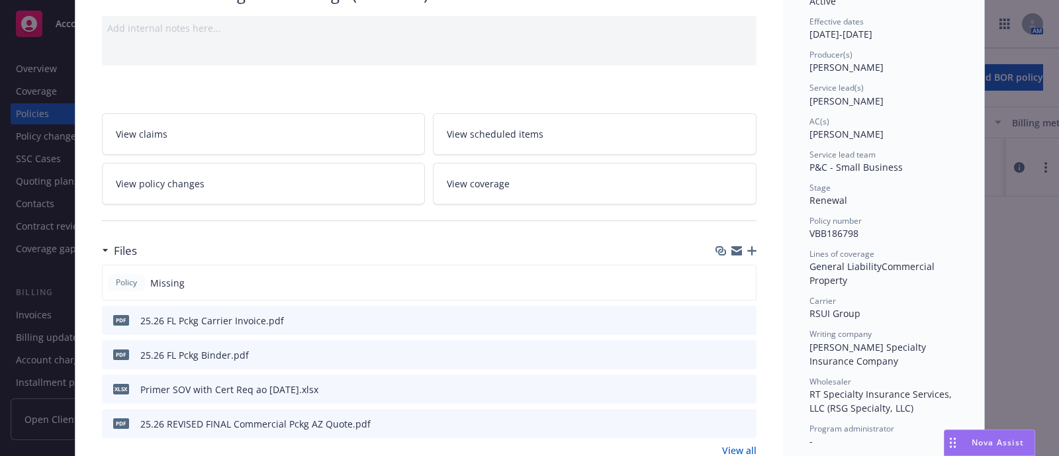
scroll to position [0, 0]
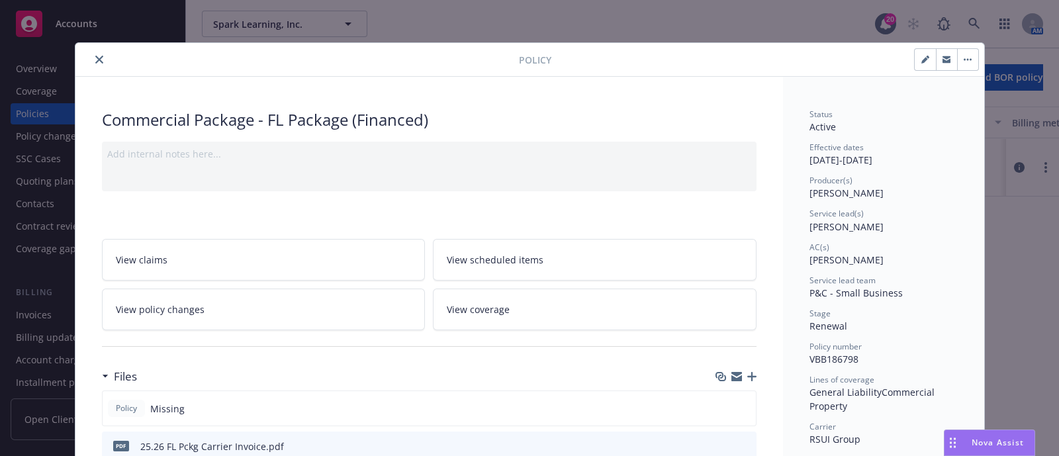
click at [95, 56] on icon "close" at bounding box center [99, 60] width 8 height 8
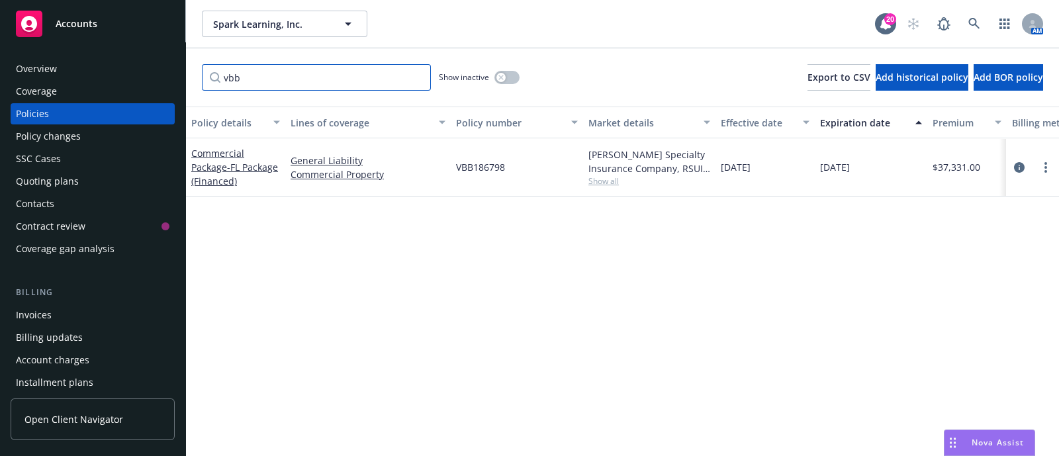
click at [248, 67] on input "vbb" at bounding box center [316, 77] width 229 height 26
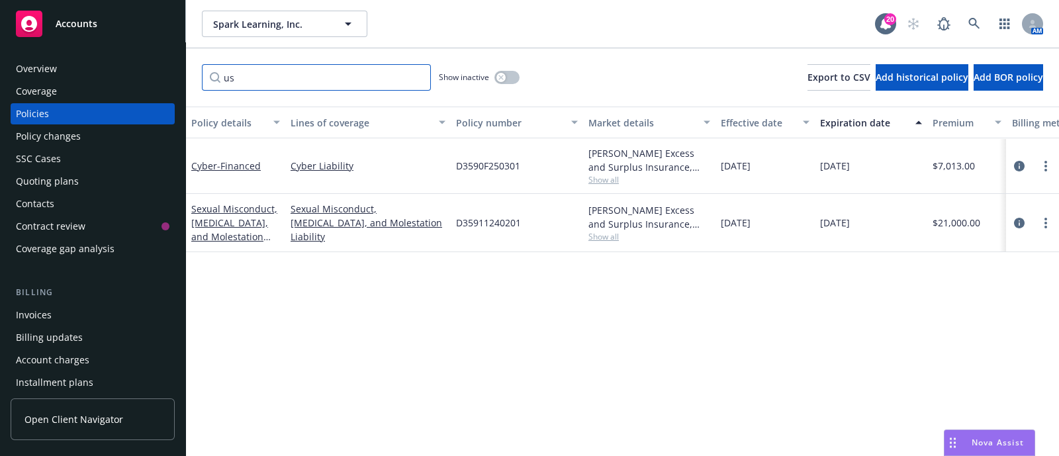
type input "u"
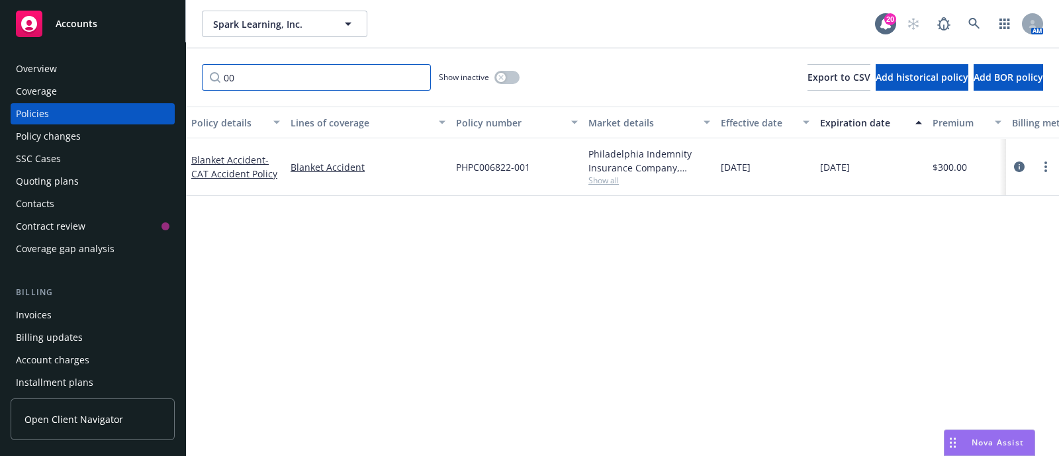
type input "0"
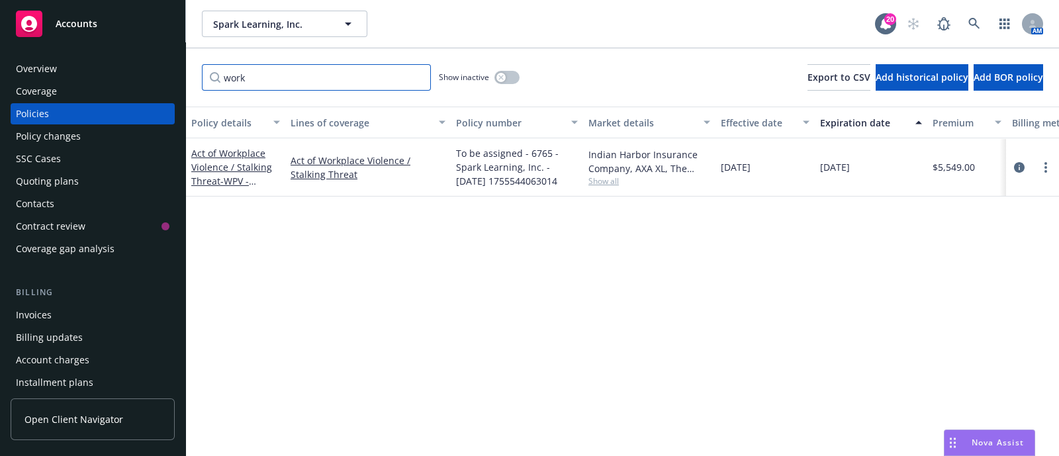
type input "work"
click at [496, 81] on div "Show inactive" at bounding box center [479, 77] width 81 height 26
click at [502, 76] on icon "button" at bounding box center [500, 77] width 5 height 5
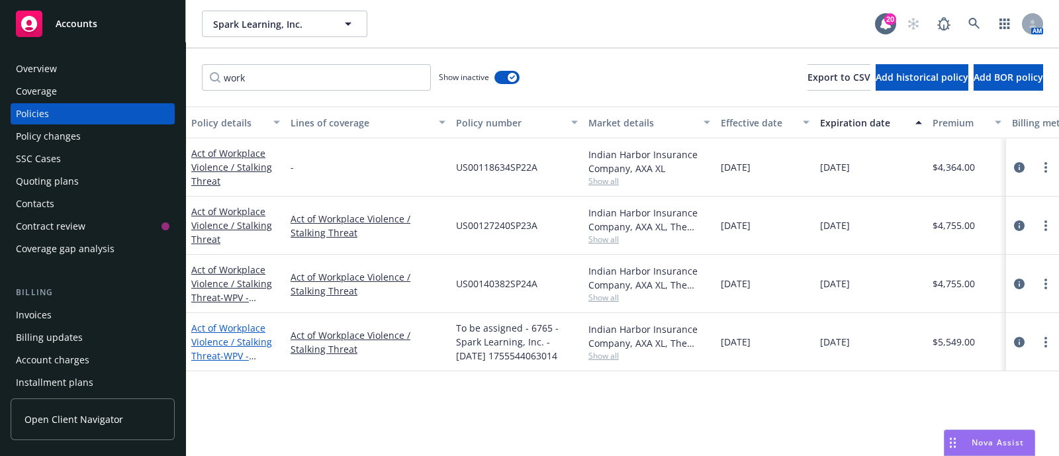
click at [222, 341] on link "Act of Workplace Violence / Stalking Threat - WPV - Financed" at bounding box center [231, 349] width 81 height 54
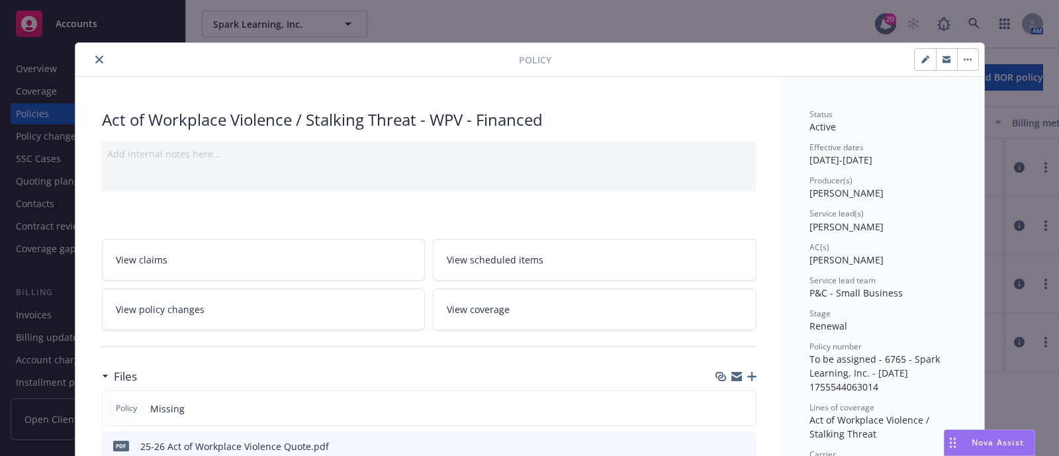
click at [921, 58] on icon "button" at bounding box center [924, 60] width 7 height 7
select select "RENEWAL"
select select "12"
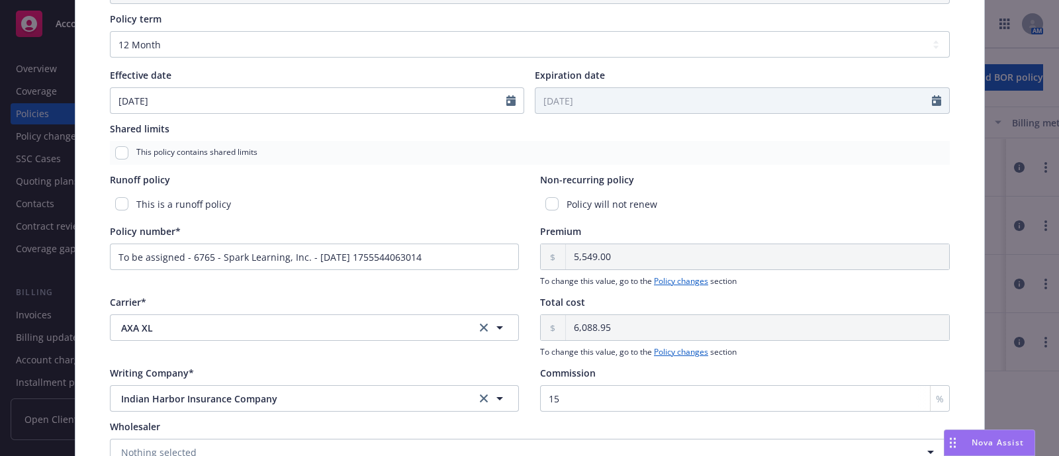
scroll to position [537, 0]
click at [334, 255] on input "To be assigned - 6765 - Spark Learning, Inc. - [DATE] 1755544063014" at bounding box center [315, 255] width 410 height 26
paste input "US00153352SP25A"
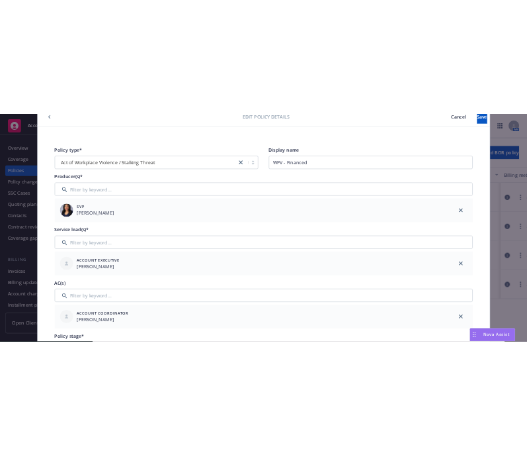
scroll to position [0, 0]
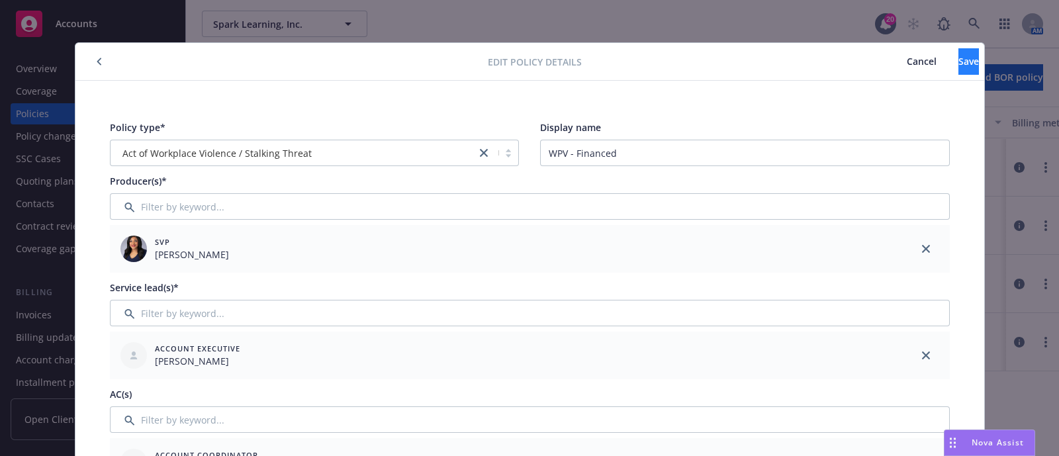
type input "US00153352SP25A"
click at [958, 65] on span "Save" at bounding box center [968, 61] width 21 height 13
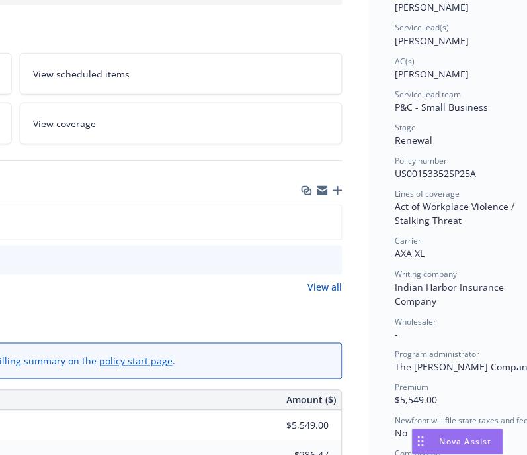
scroll to position [186, 381]
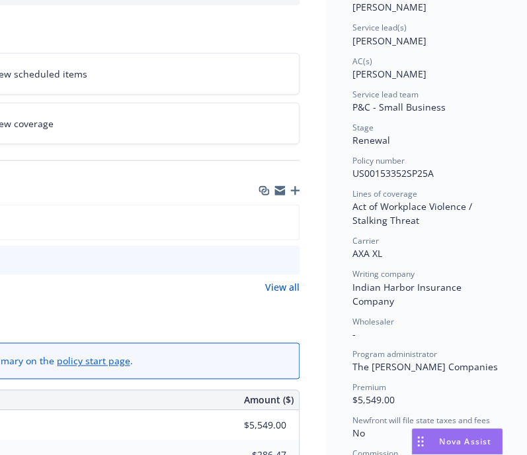
click at [294, 193] on icon "button" at bounding box center [295, 190] width 9 height 9
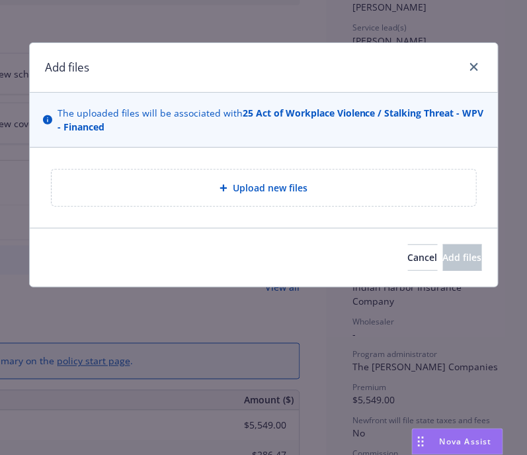
type textarea "x"
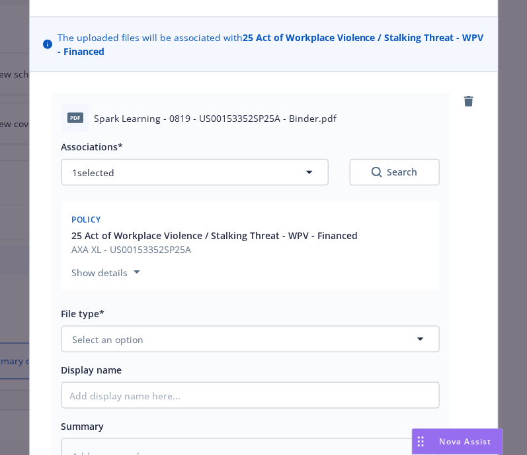
scroll to position [77, 0]
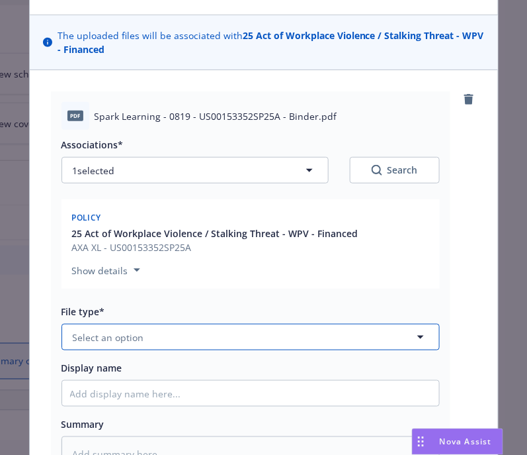
click at [169, 337] on button "Select an option" at bounding box center [251, 337] width 378 height 26
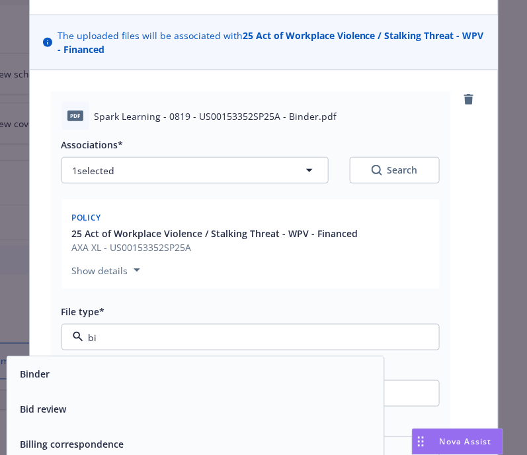
type input "bin"
click at [148, 369] on div "Binder" at bounding box center [195, 374] width 361 height 19
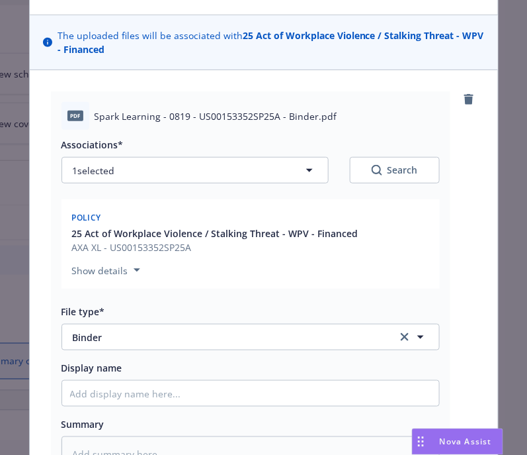
scroll to position [155, 0]
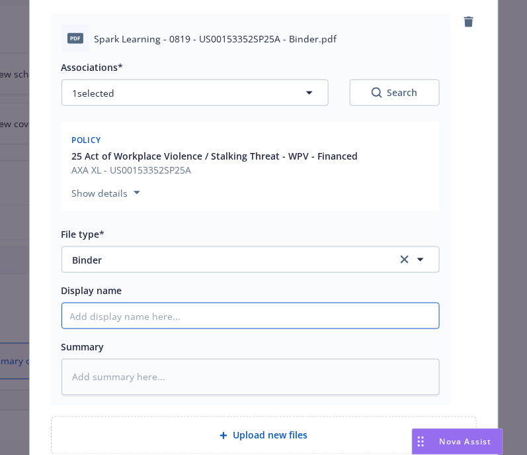
type textarea "x"
type input "2"
click at [150, 309] on input "2" at bounding box center [250, 315] width 377 height 25
type textarea "x"
type input "25"
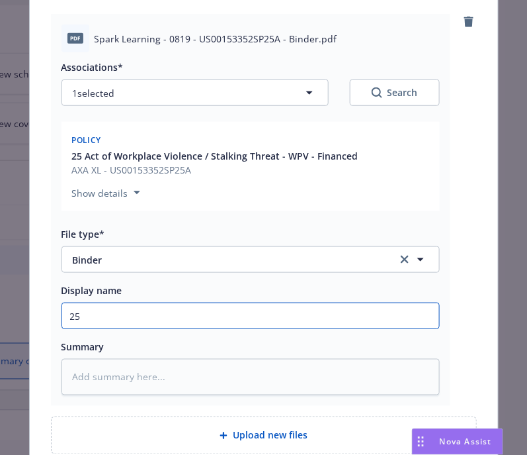
type textarea "x"
type input "25."
type textarea "x"
type input "25.2"
type textarea "x"
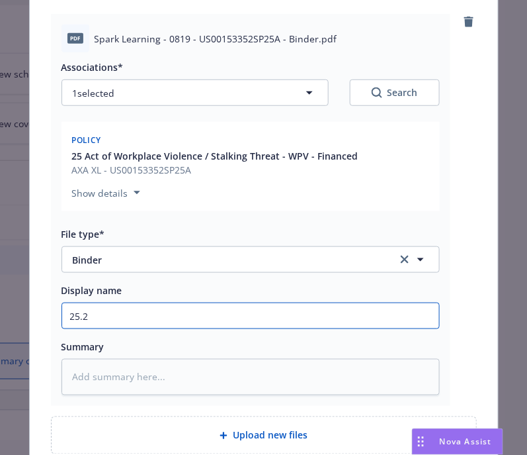
type input "25.26"
type textarea "x"
type input "25.26"
type textarea "x"
type input "25.26 W"
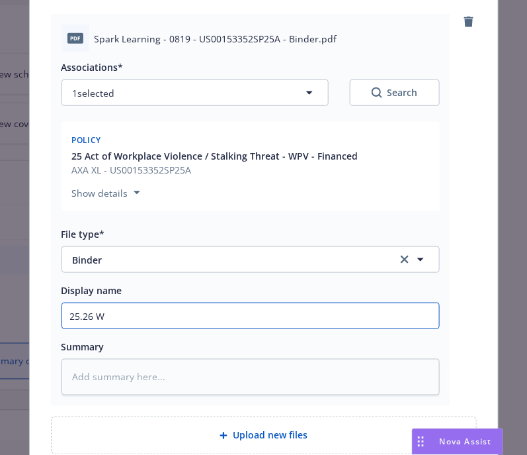
type textarea "x"
type input "25.26 Wo"
type textarea "x"
type input "25.26 Wor"
type textarea "x"
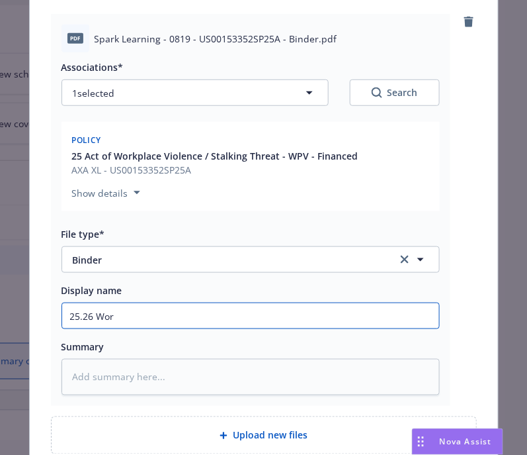
type input "25.26 Work"
type textarea "x"
type input "25.26 Workp"
type textarea "x"
type input "25.26 Workpl"
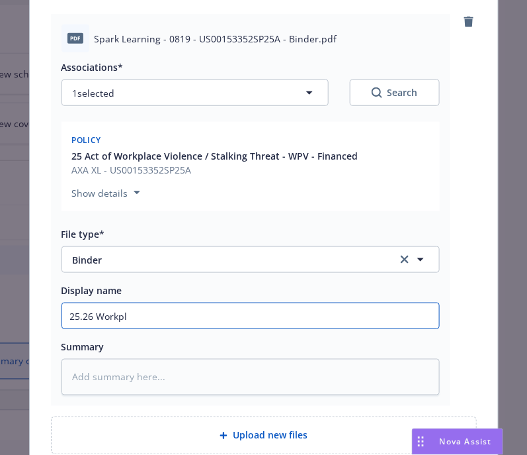
type textarea "x"
type input "25.26 Workpla"
type textarea "x"
type input "25.26 Workplac"
type textarea "x"
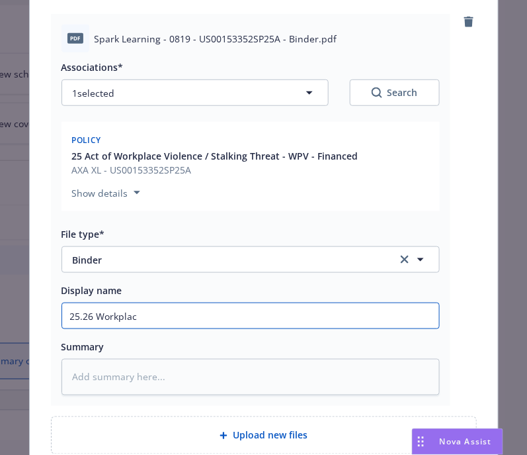
type input "25.26 Workplace"
type textarea "x"
type input "25.26 Workplace"
type textarea "x"
type input "25.26 Workplace V"
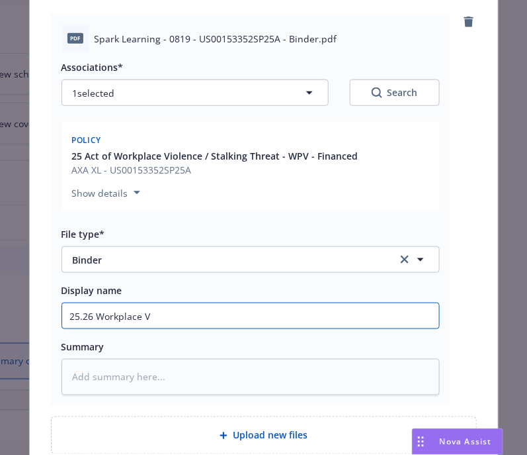
type textarea "x"
type input "25.26 Workplace VI"
type textarea "x"
type input "25.26 Workplace VIo"
type textarea "x"
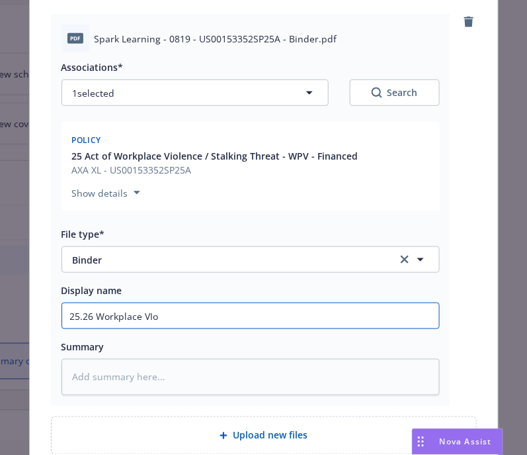
type input "25.26 Workplace VIol"
type textarea "x"
type input "25.26 Workplace VIole"
type textarea "x"
type input "25.26 Workplace VIolen"
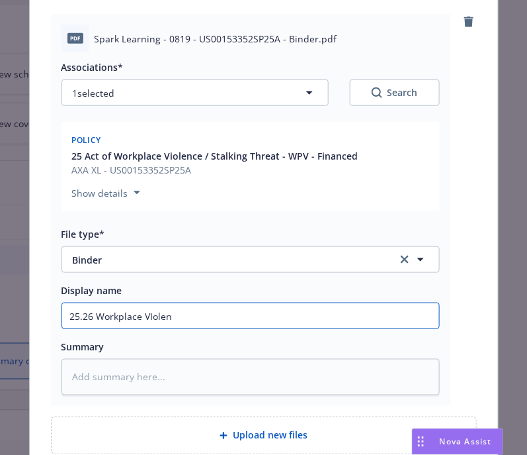
type textarea "x"
type input "25.26 Workplace VIolenc"
type textarea "x"
type input "25.26 Workplace VIolence"
type textarea "x"
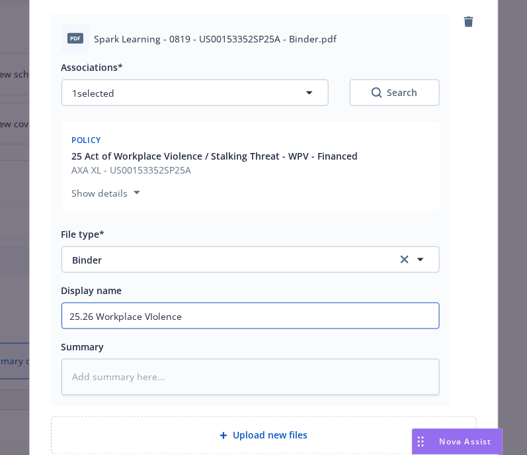
type input "25.26 Workplace VIolence"
type textarea "x"
type input "25.26 Workplace VIolence"
type textarea "x"
type input "25.26 Workplace VIolence B"
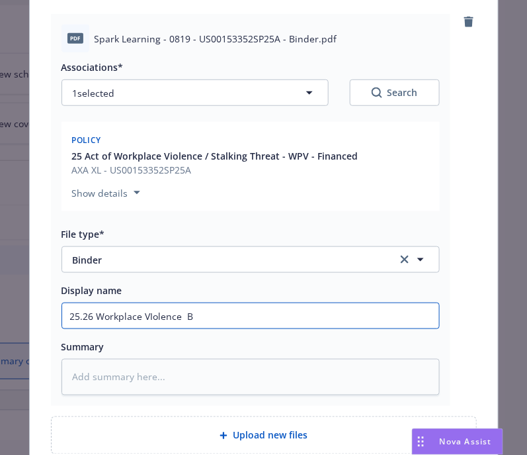
type textarea "x"
type input "25.26 Workplace VIolence Bi"
type textarea "x"
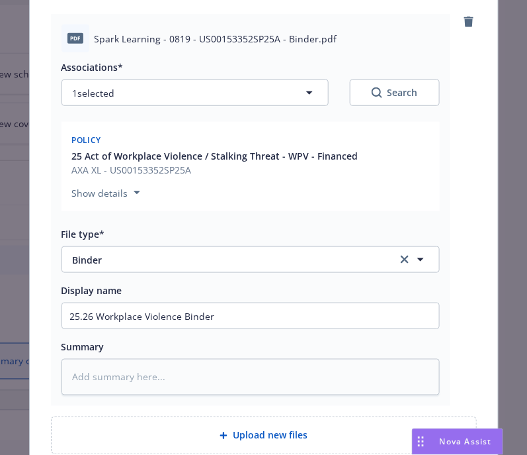
click at [455, 436] on span "Nova Assist" at bounding box center [466, 440] width 52 height 11
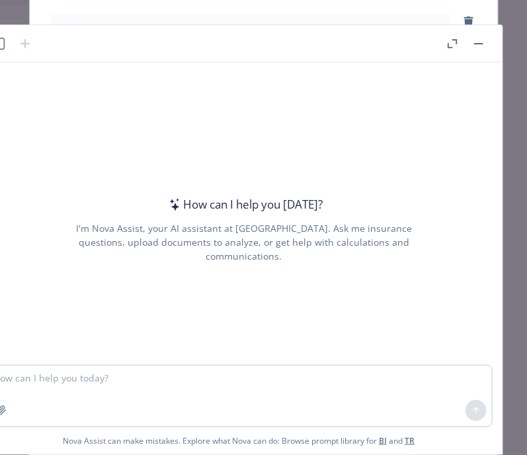
click at [475, 42] on button "button" at bounding box center [479, 44] width 16 height 16
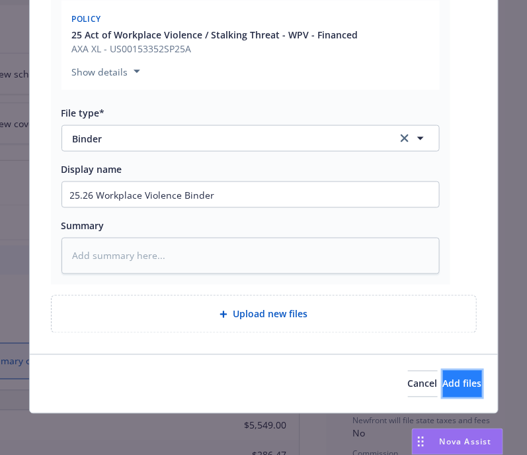
click at [443, 376] on button "Add files" at bounding box center [462, 384] width 39 height 26
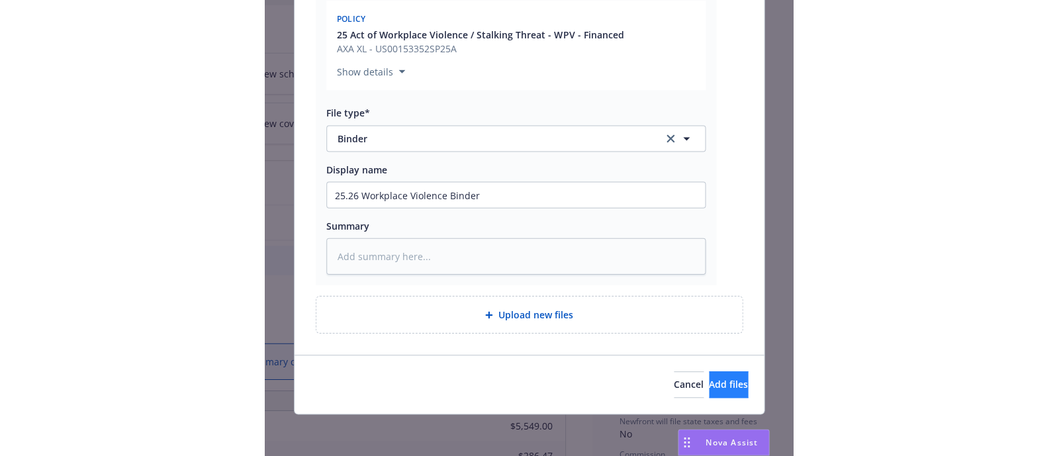
scroll to position [228, 0]
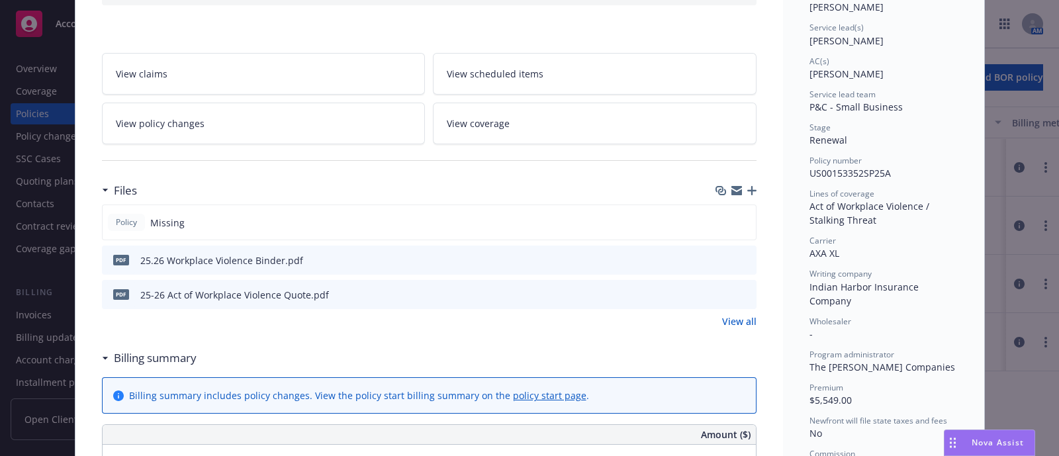
scroll to position [0, 0]
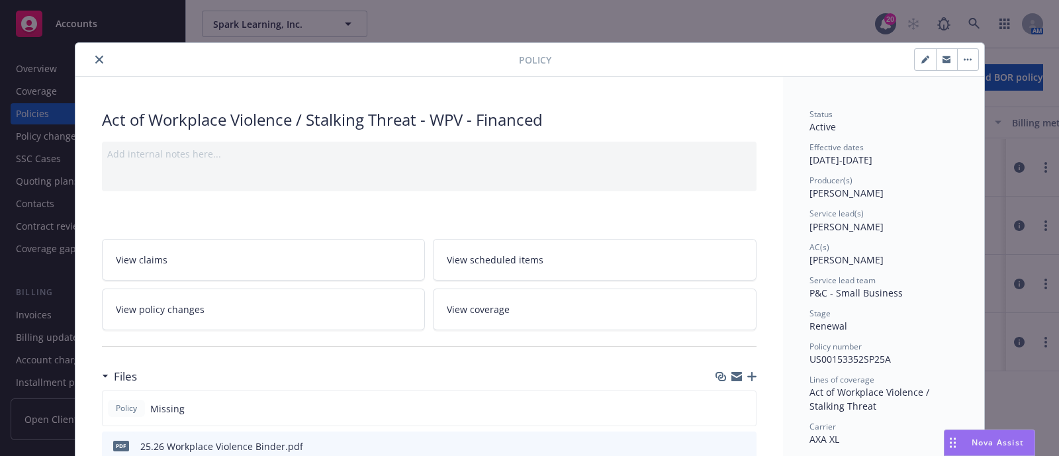
click at [91, 66] on button "close" at bounding box center [99, 60] width 16 height 16
